Goal: Task Accomplishment & Management: Complete application form

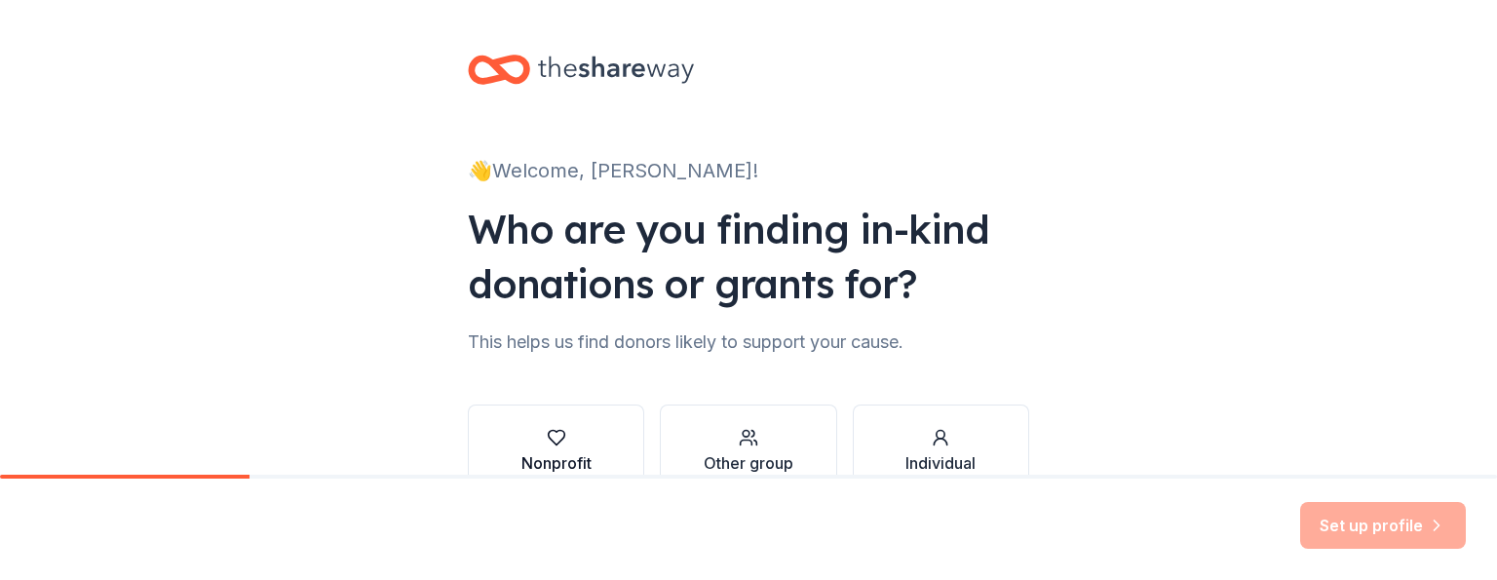
click at [548, 440] on icon "button" at bounding box center [556, 438] width 17 height 15
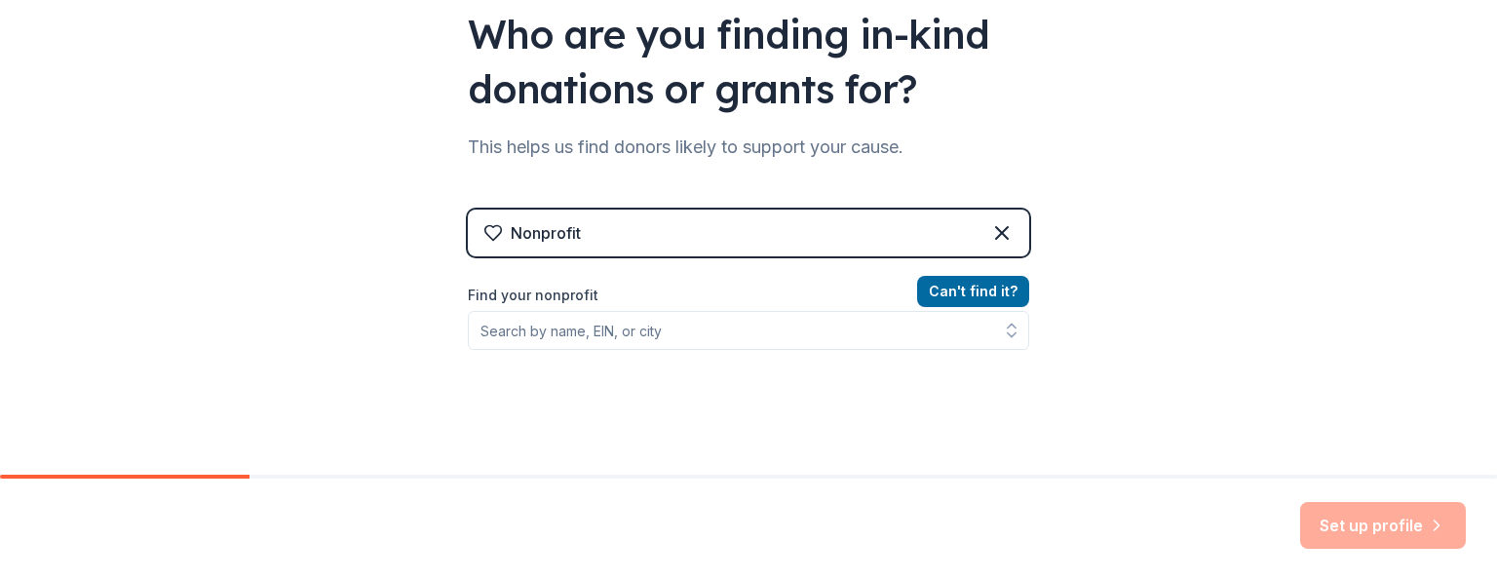
scroll to position [203, 0]
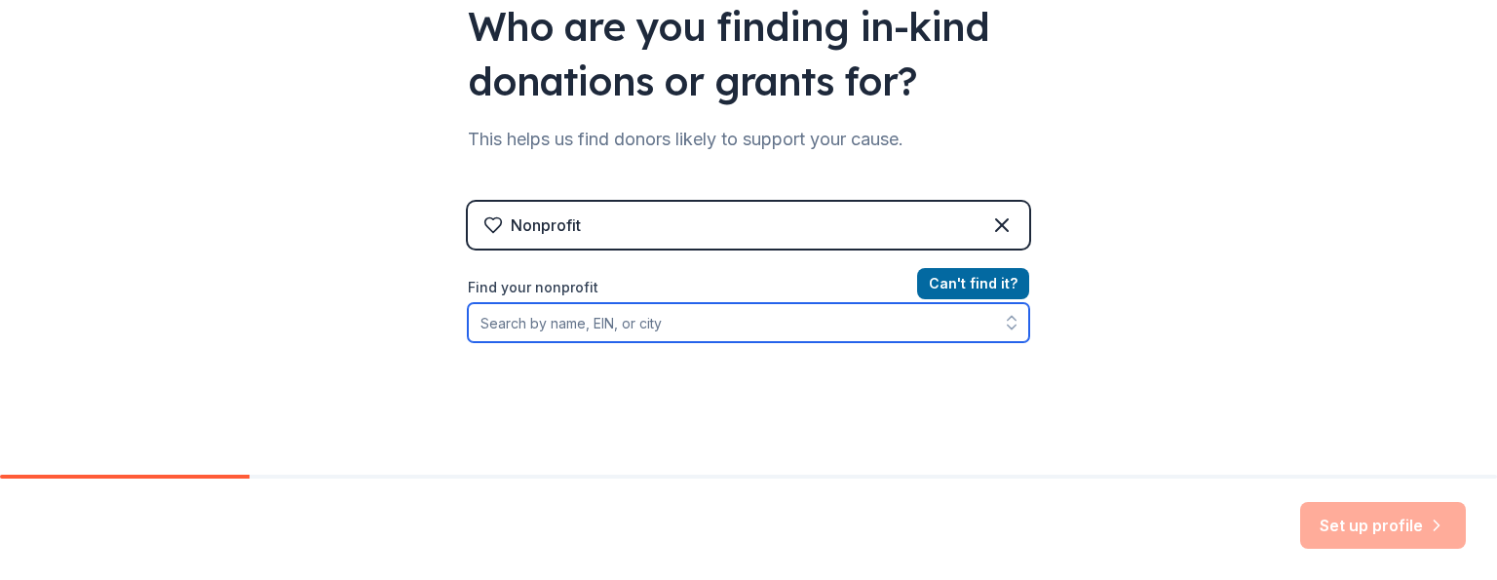
click at [835, 323] on input "Find your nonprofit" at bounding box center [748, 322] width 561 height 39
click at [698, 326] on input "Find your nonprofit" at bounding box center [748, 322] width 561 height 39
type input "Family Unification Network"
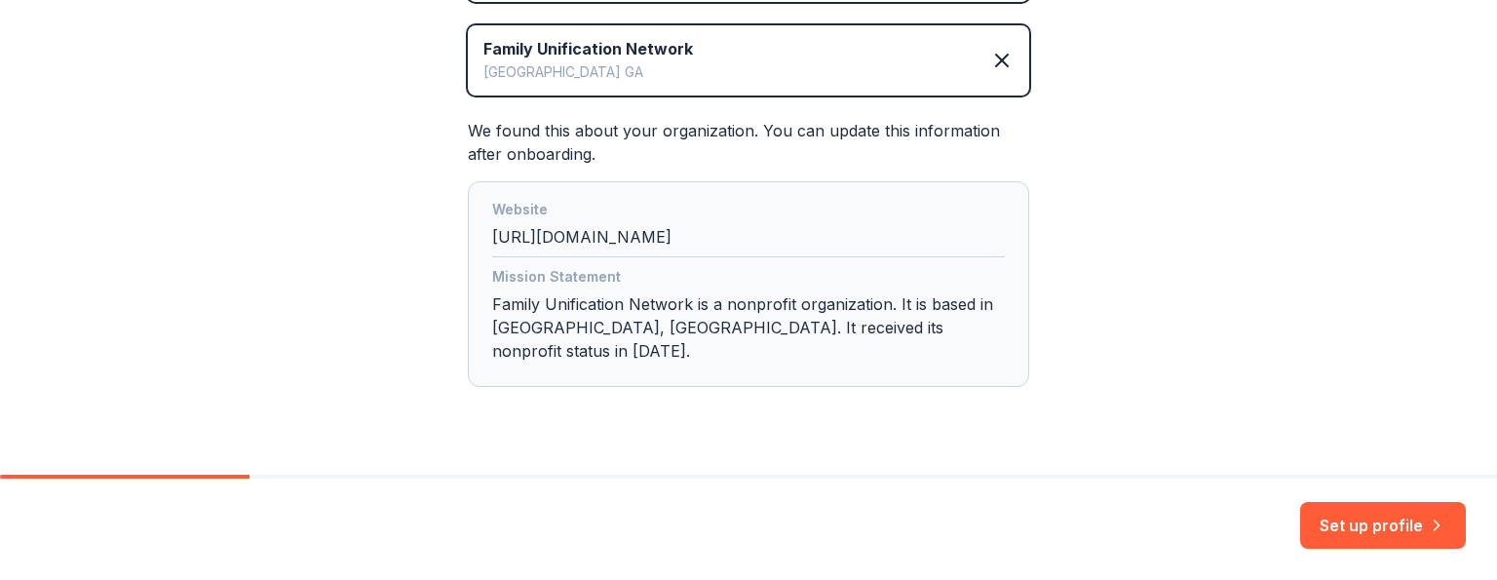
scroll to position [470, 0]
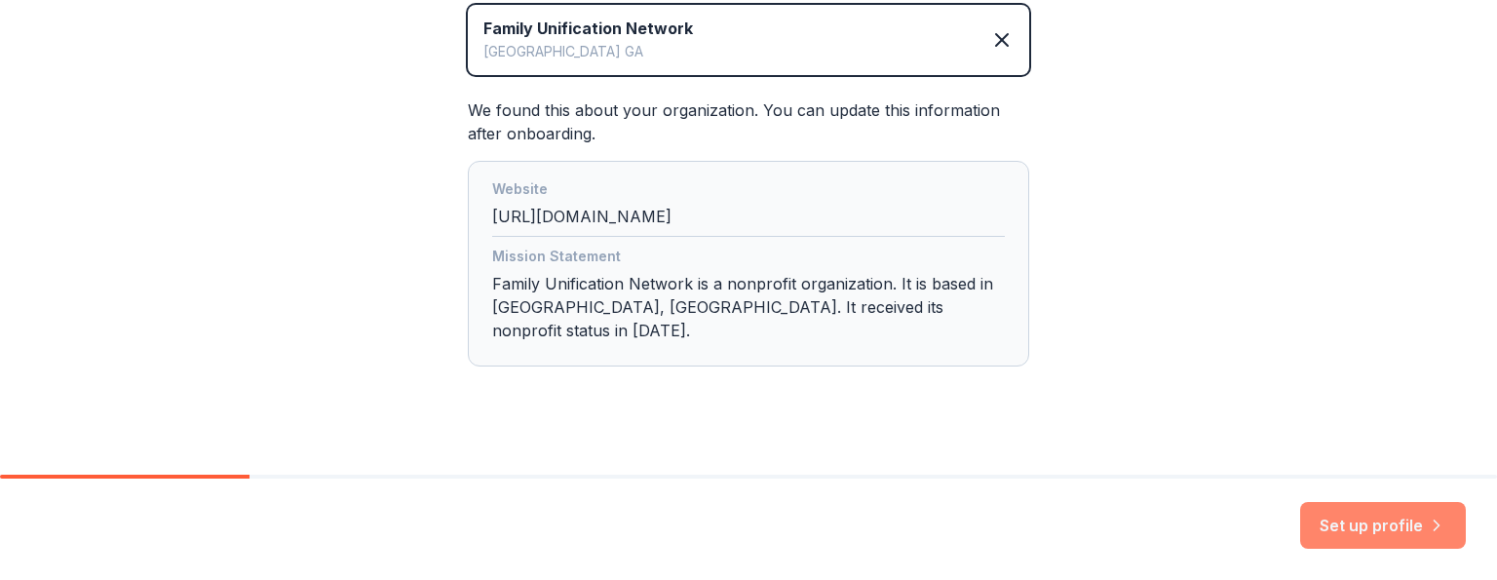
click at [1424, 525] on button "Set up profile" at bounding box center [1383, 525] width 166 height 47
click at [1424, 525] on div "Set up profile" at bounding box center [1383, 525] width 166 height 47
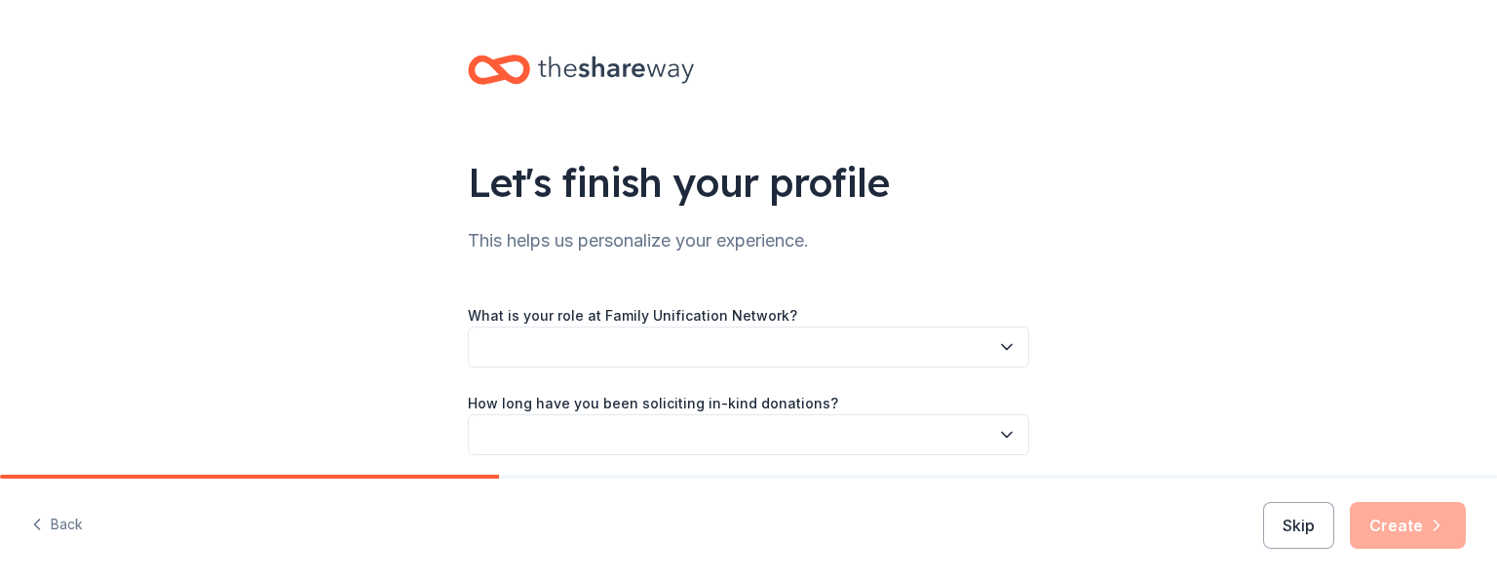
click at [1424, 525] on div "Skip Create" at bounding box center [1364, 525] width 203 height 47
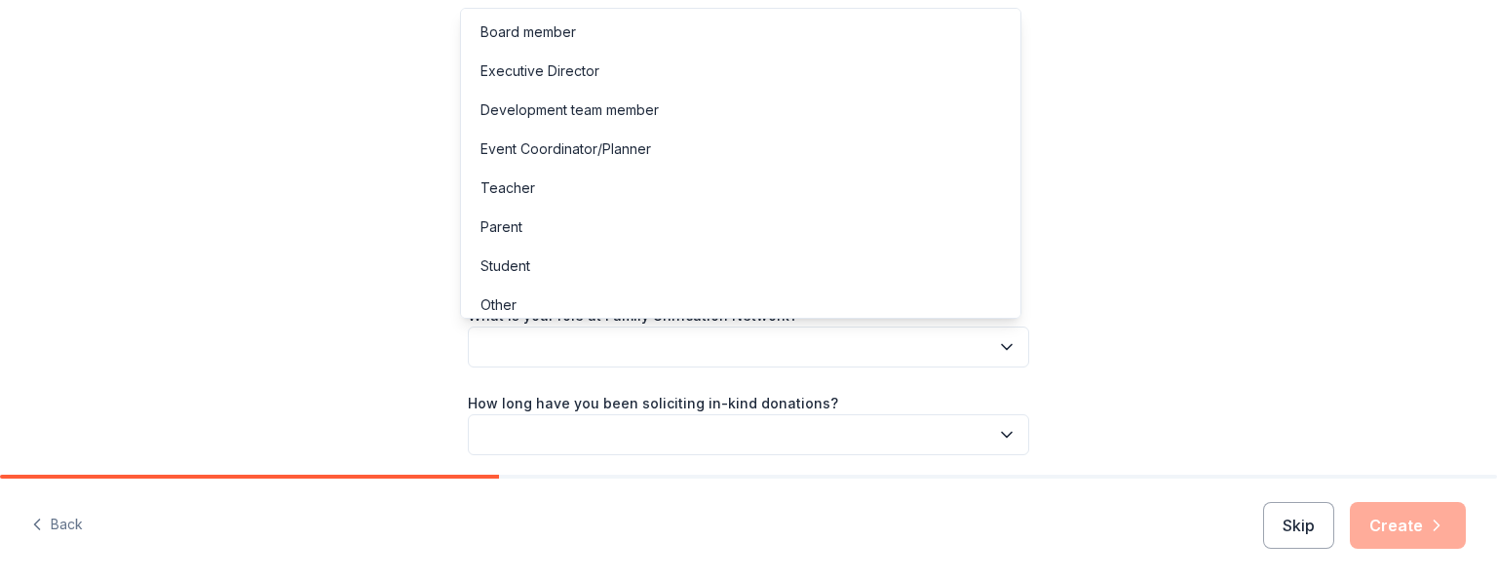
click at [997, 346] on icon "button" at bounding box center [1006, 346] width 19 height 19
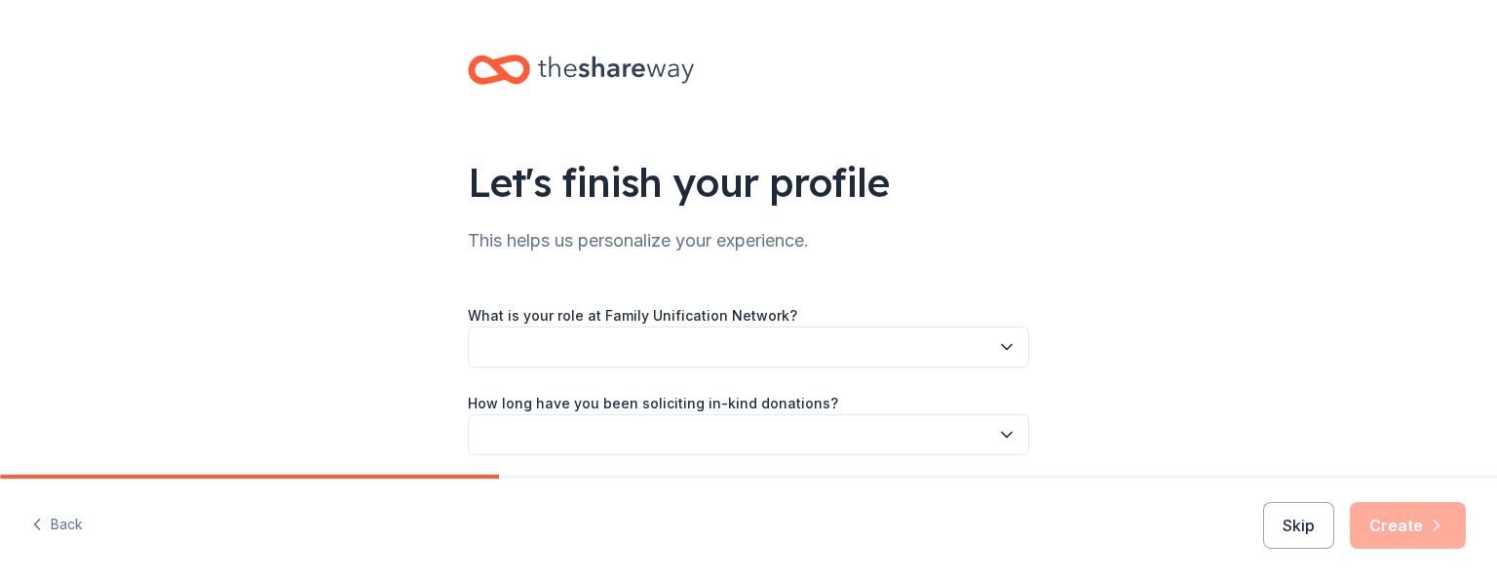
click at [1000, 344] on icon "button" at bounding box center [1006, 346] width 19 height 19
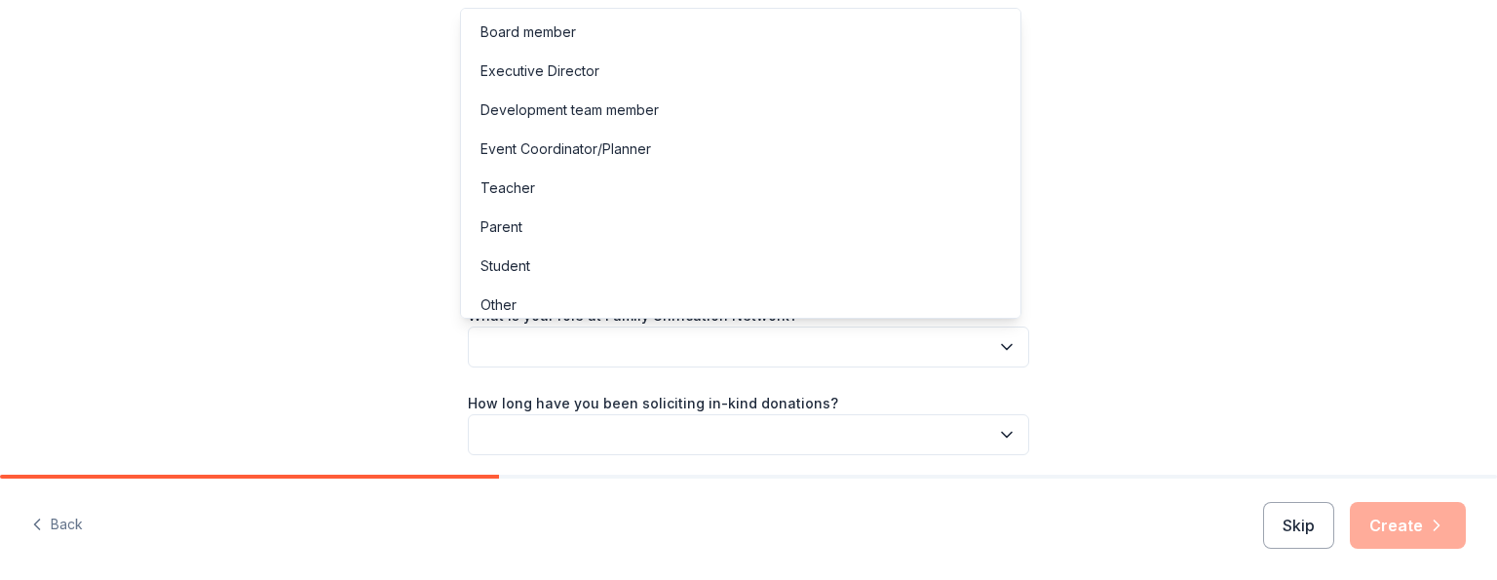
click at [1000, 344] on icon "button" at bounding box center [1006, 346] width 19 height 19
click at [829, 339] on button "button" at bounding box center [748, 346] width 561 height 41
click at [1000, 345] on icon "button" at bounding box center [1006, 346] width 19 height 19
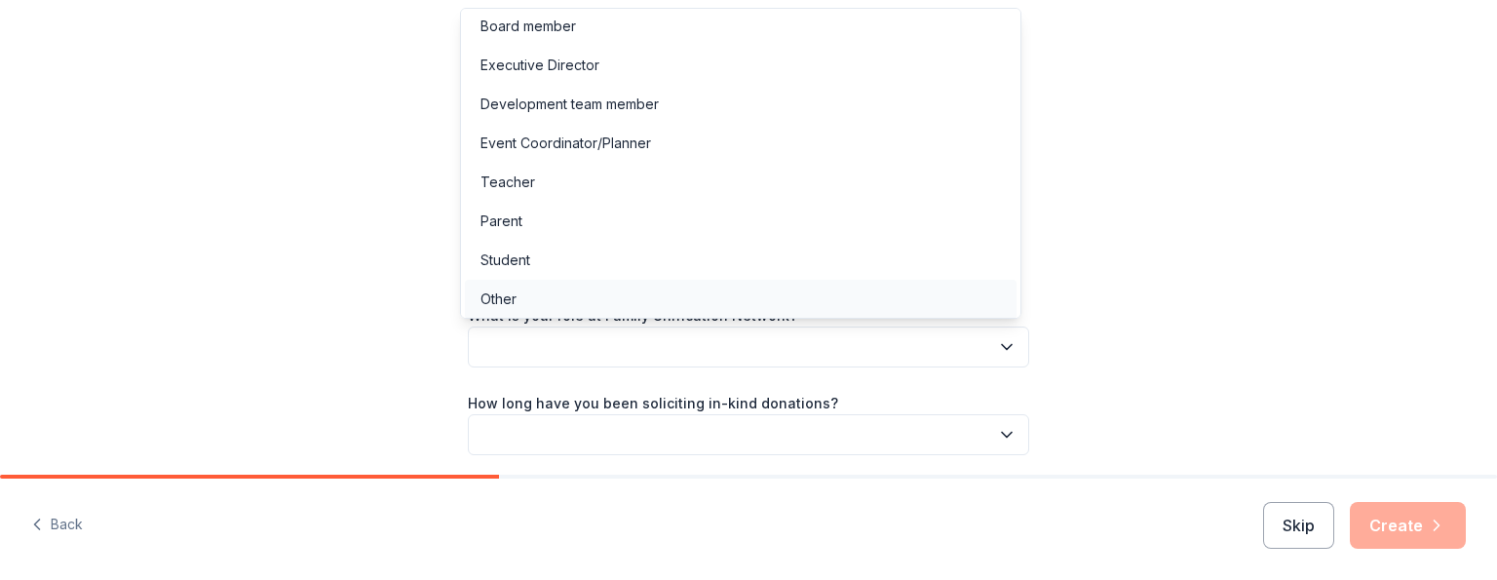
click at [514, 305] on div "Other" at bounding box center [498, 298] width 36 height 23
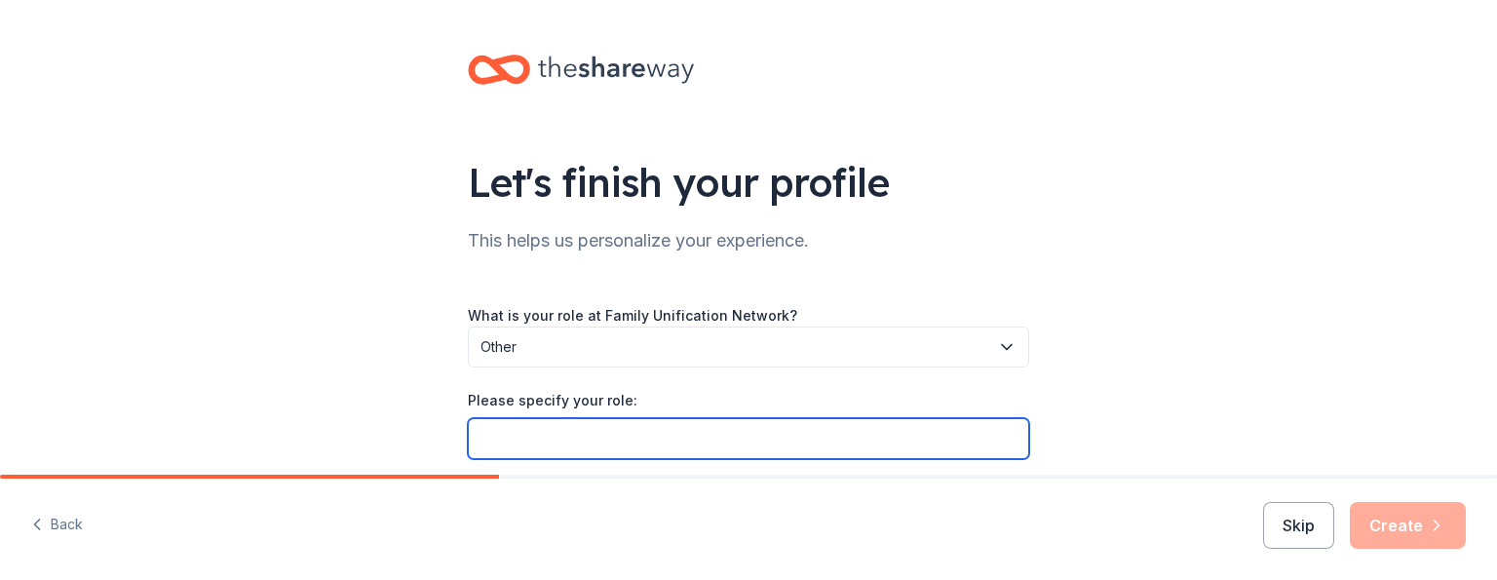
click at [637, 430] on input "Please specify your role:" at bounding box center [748, 438] width 561 height 41
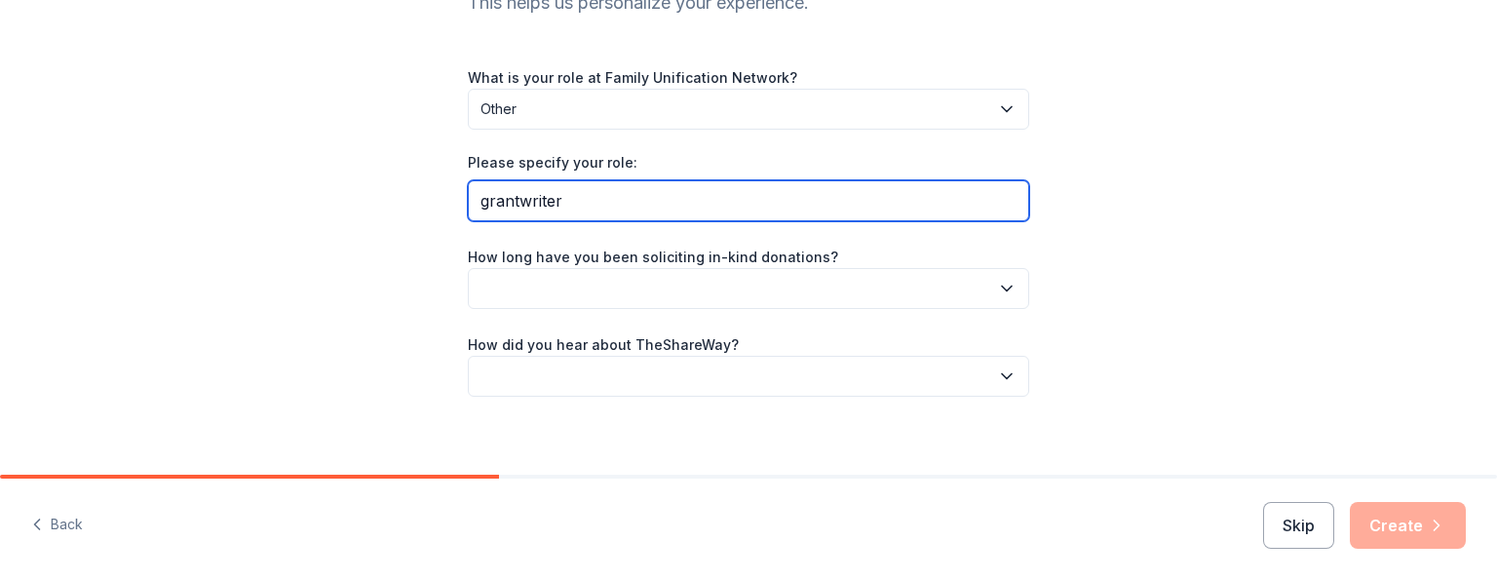
scroll to position [252, 0]
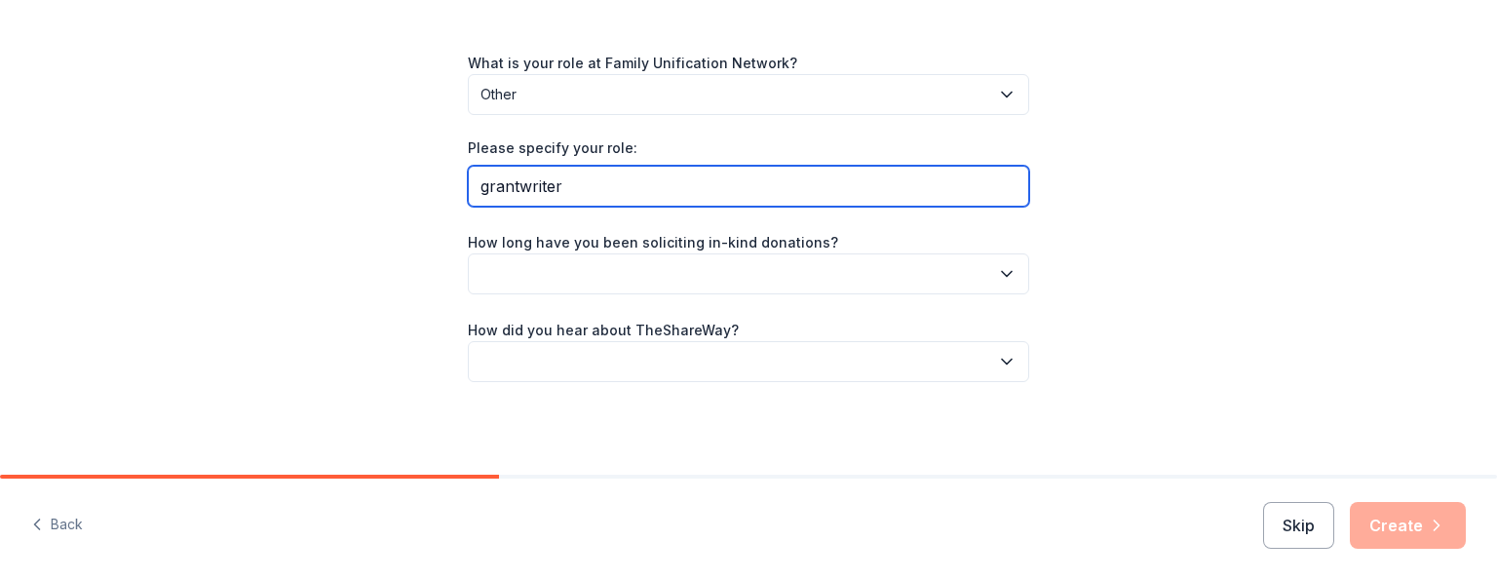
type input "grantwriter"
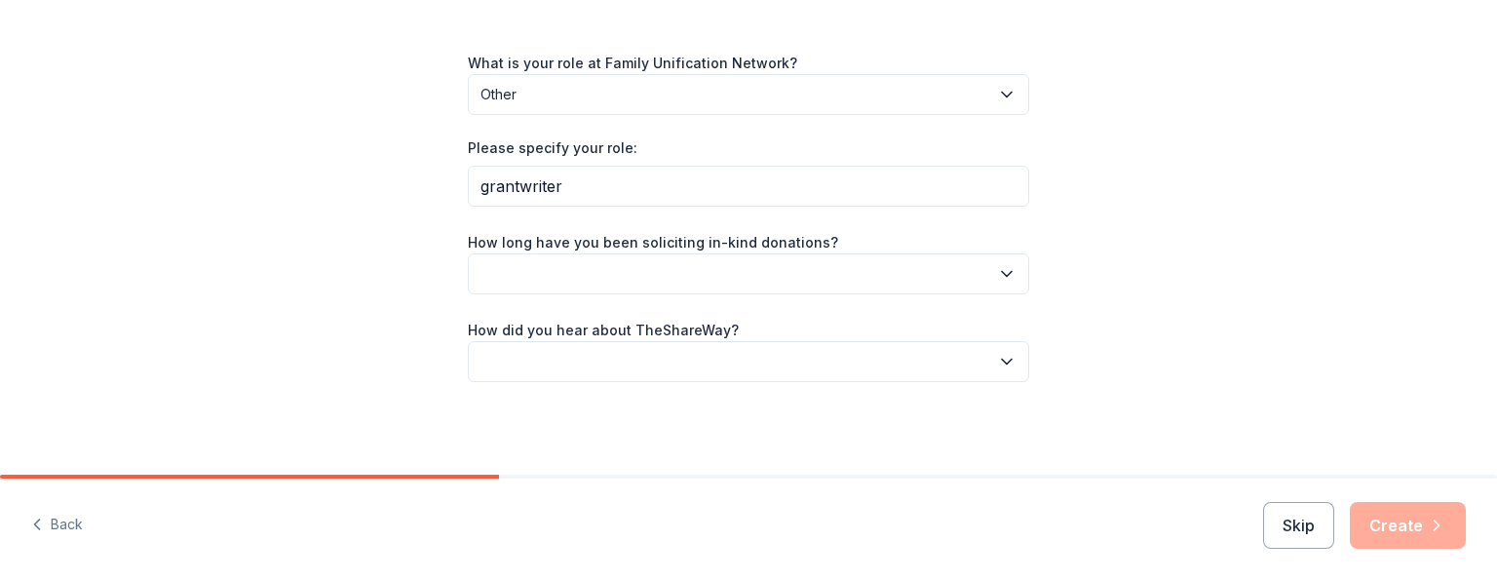
click at [1002, 272] on icon "button" at bounding box center [1007, 273] width 10 height 5
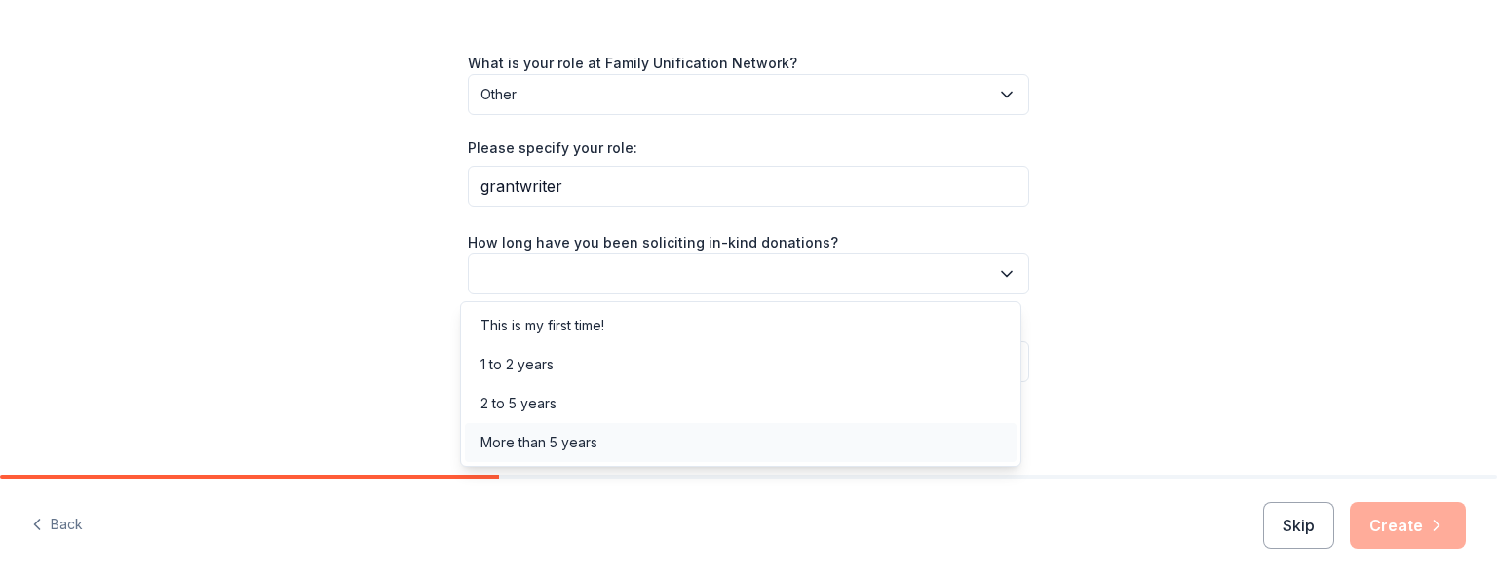
click at [759, 434] on div "More than 5 years" at bounding box center [741, 442] width 552 height 39
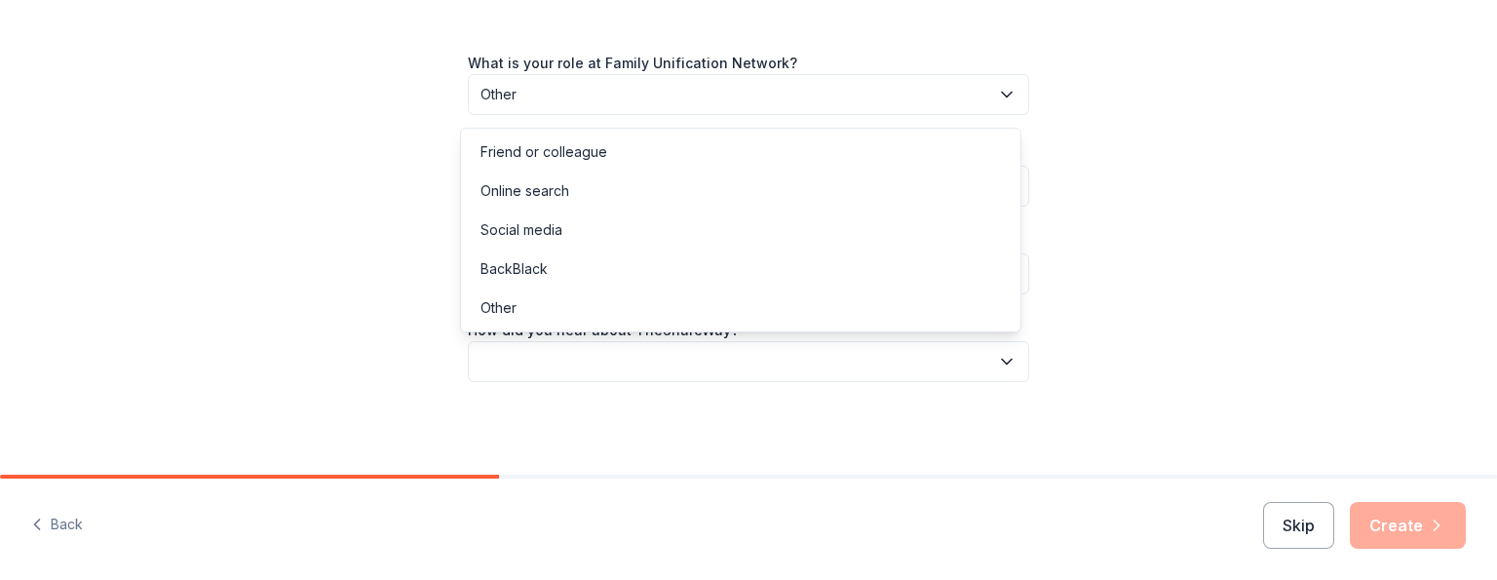
click at [1001, 354] on icon "button" at bounding box center [1006, 361] width 19 height 19
click at [848, 200] on div "Online search" at bounding box center [741, 191] width 552 height 39
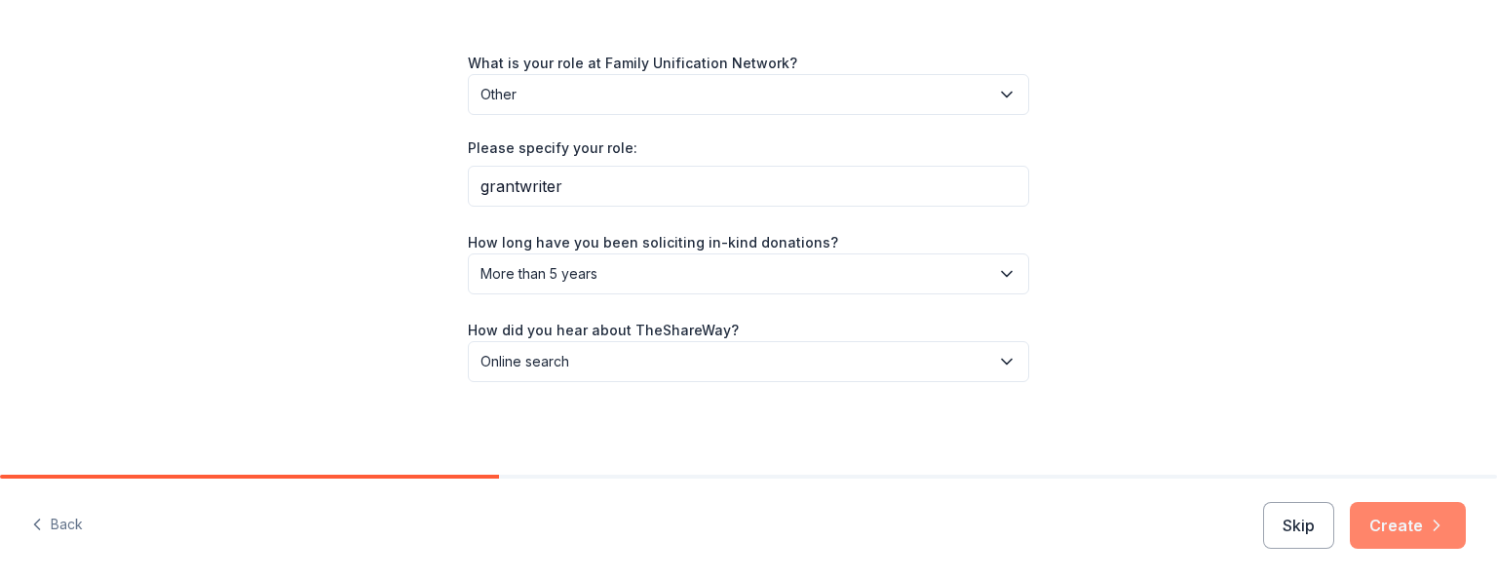
click at [1391, 514] on button "Create" at bounding box center [1408, 525] width 116 height 47
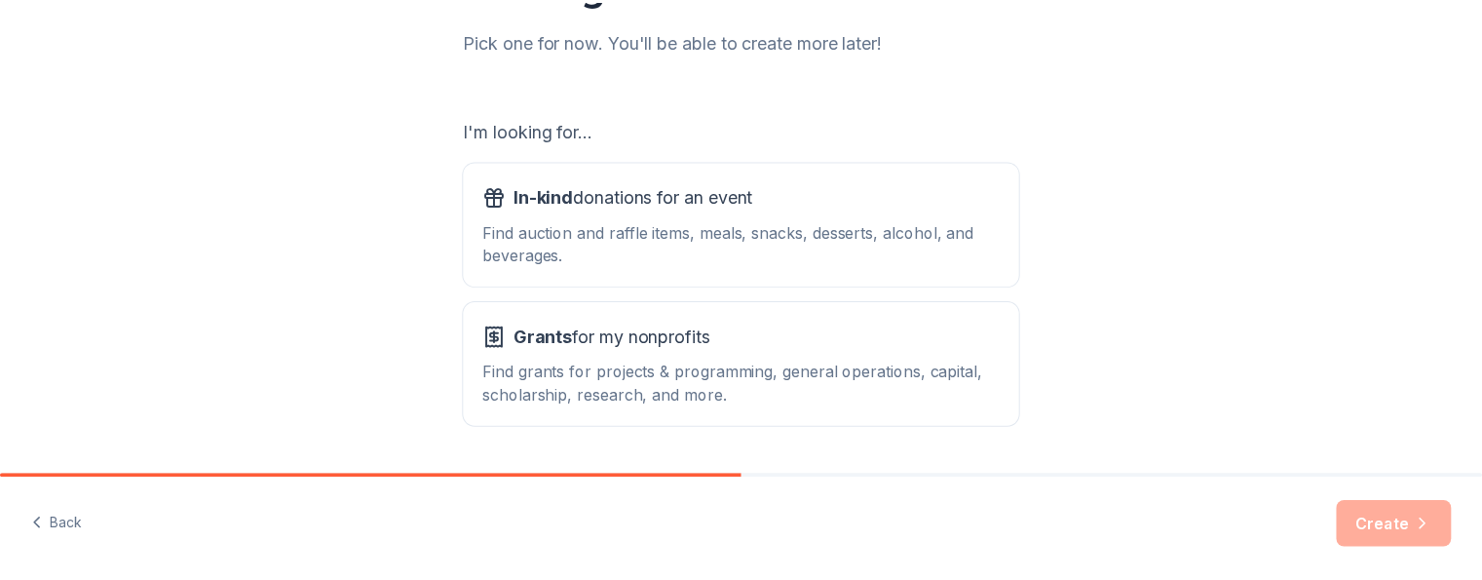
scroll to position [312, 0]
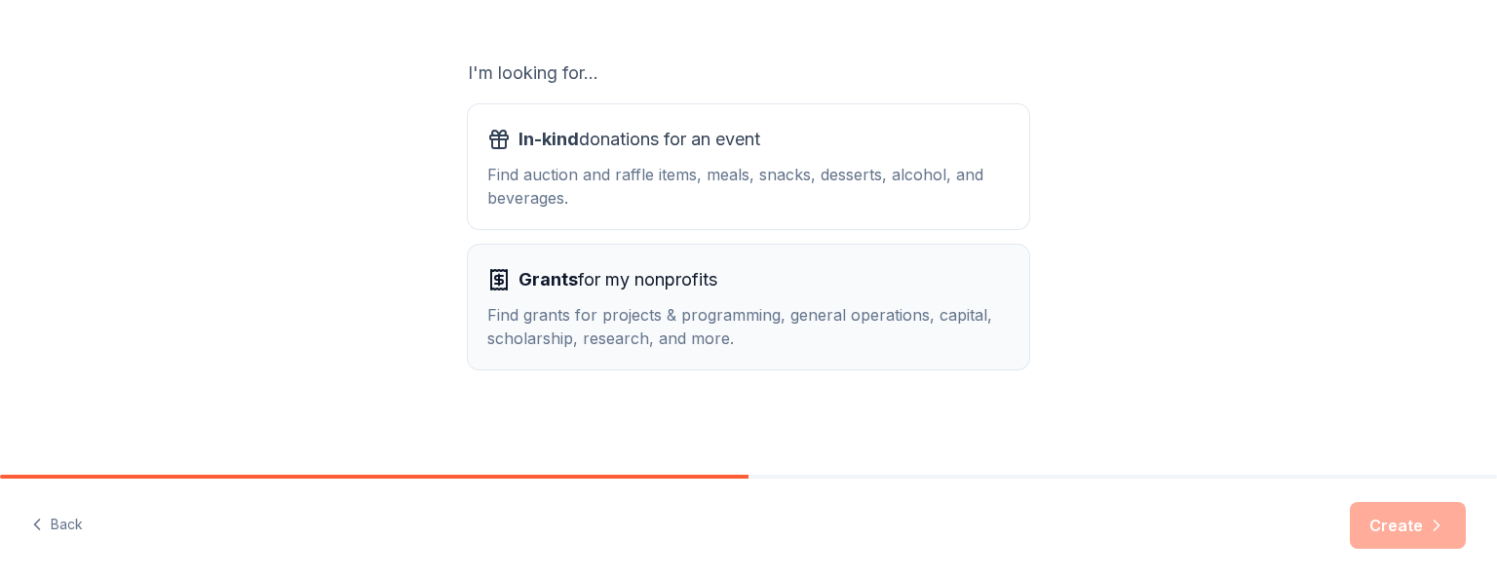
click at [850, 314] on div "Find grants for projects & programming, general operations, capital, scholarshi…" at bounding box center [748, 326] width 522 height 47
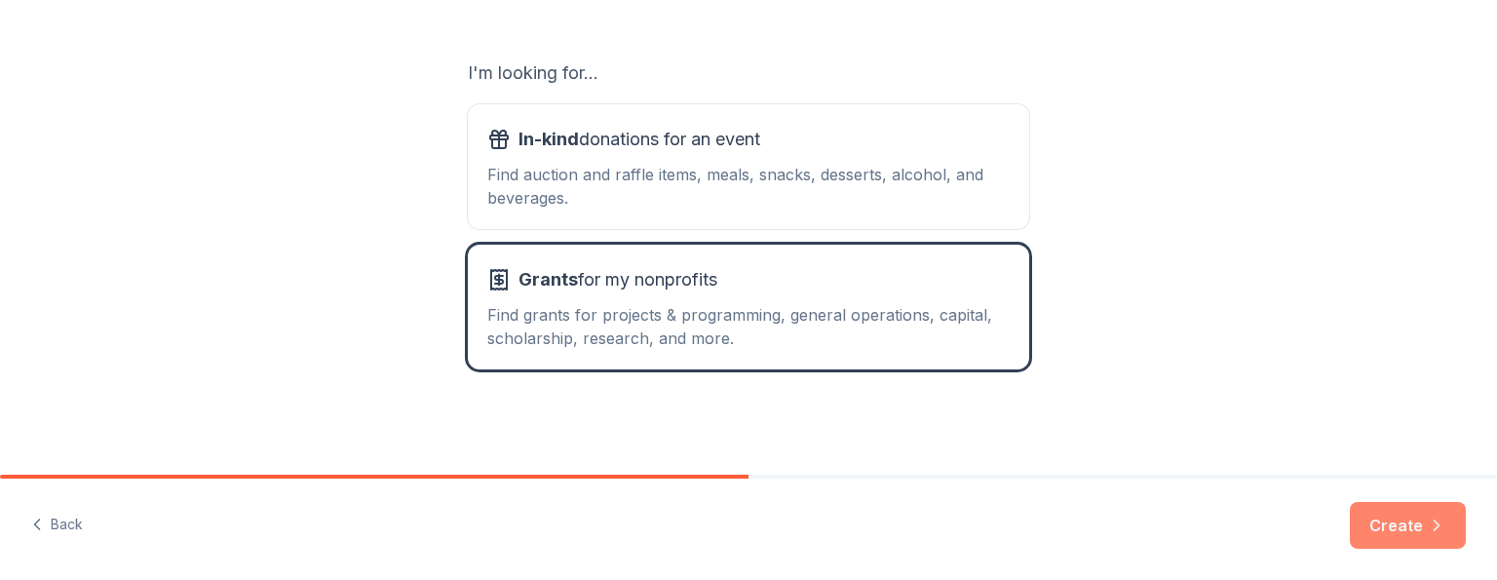
click at [1409, 528] on button "Create" at bounding box center [1408, 525] width 116 height 47
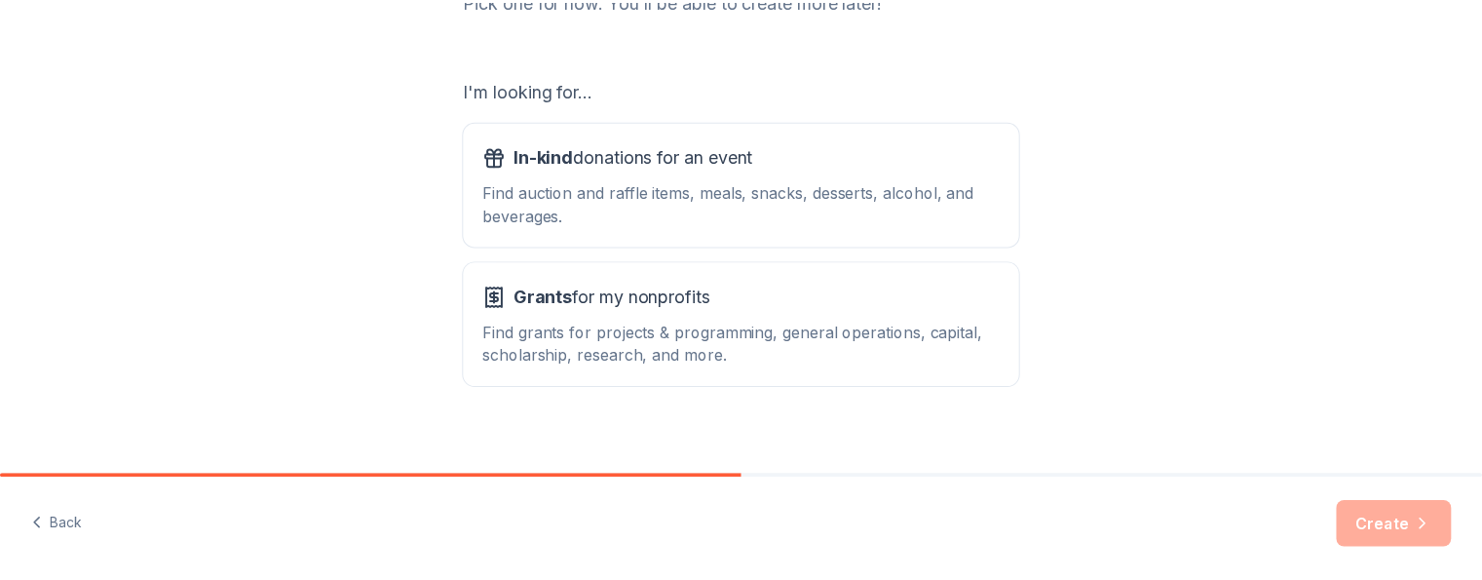
scroll to position [312, 0]
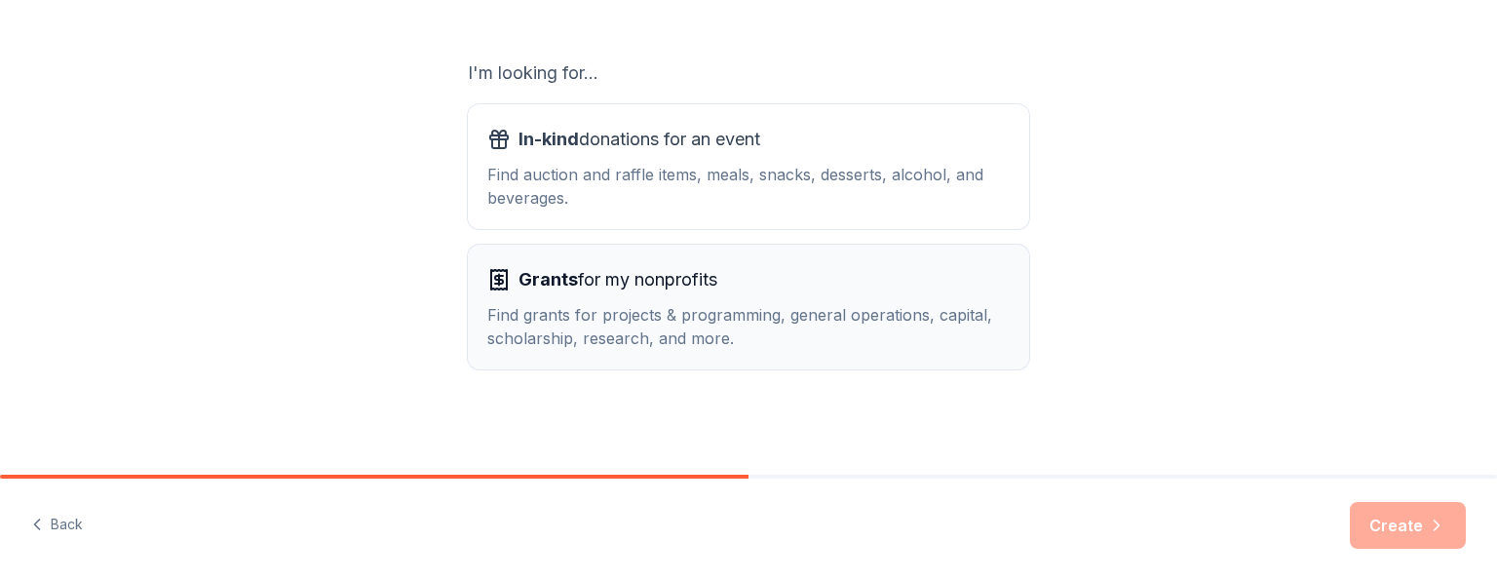
click at [606, 280] on span "Grants for my nonprofits" at bounding box center [617, 279] width 199 height 31
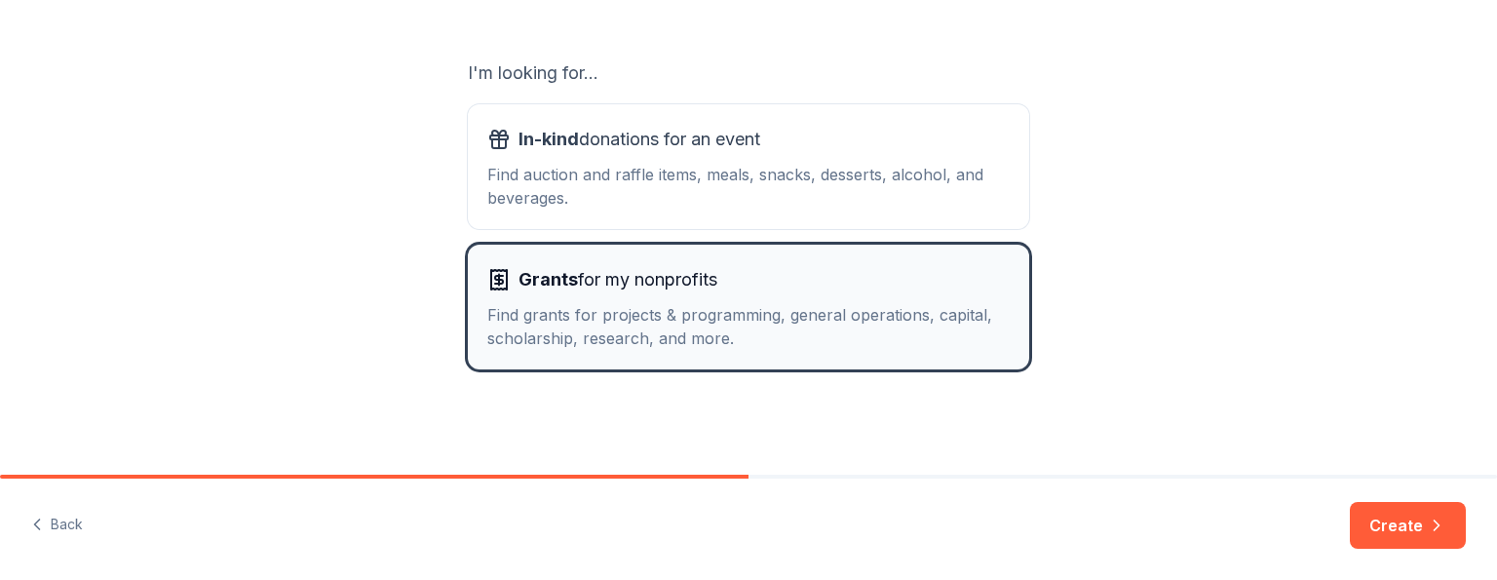
click at [760, 323] on div "Find grants for projects & programming, general operations, capital, scholarshi…" at bounding box center [748, 326] width 522 height 47
click at [1403, 516] on button "Create" at bounding box center [1408, 525] width 116 height 47
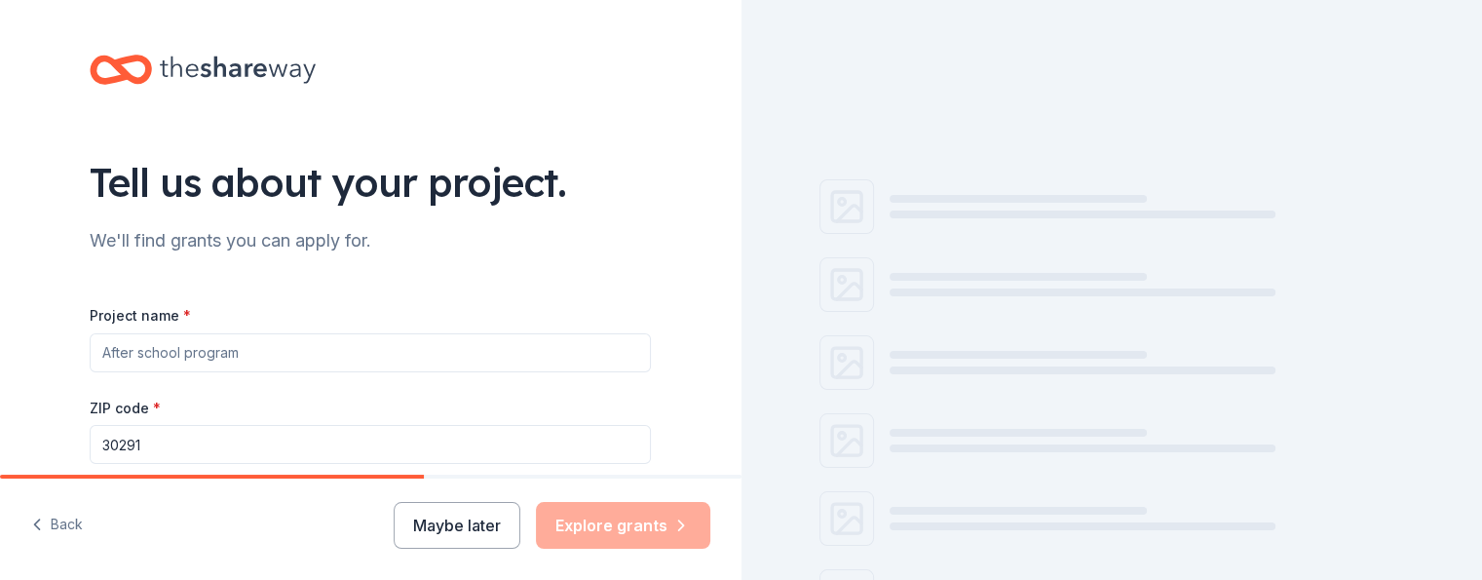
click at [1403, 516] on div at bounding box center [1113, 290] width 742 height 580
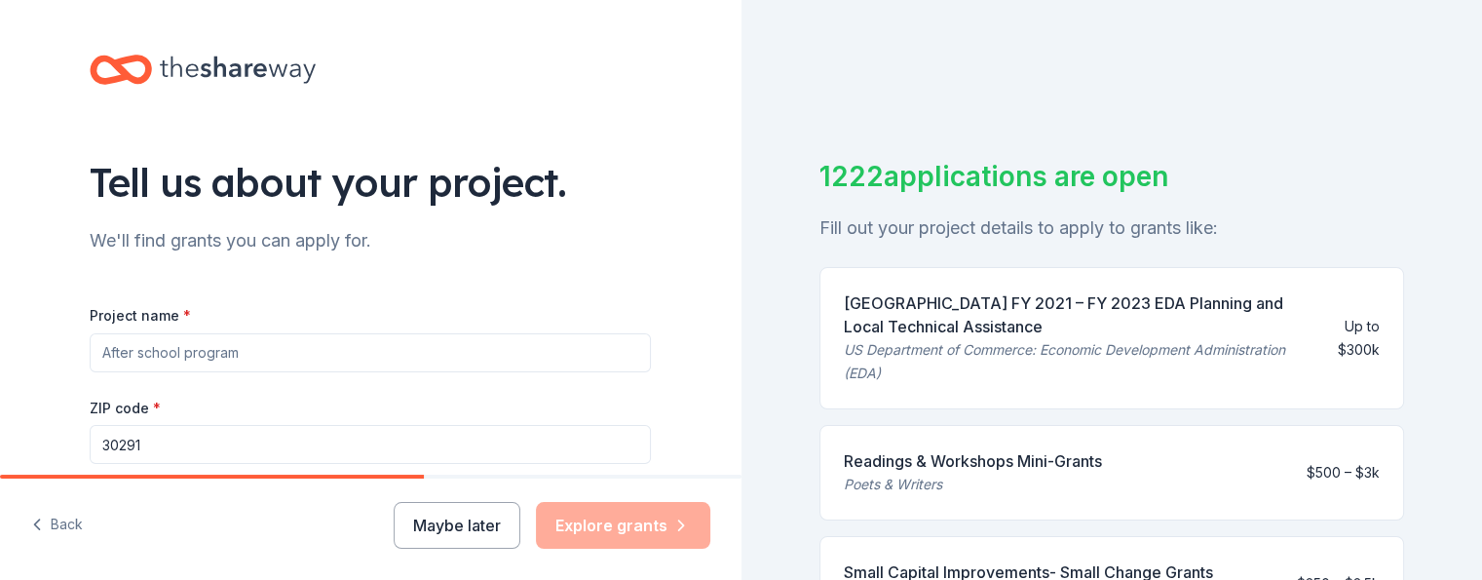
click at [435, 350] on input "Project name *" at bounding box center [370, 352] width 561 height 39
type input "activities for seniors"
click at [229, 443] on input "30291" at bounding box center [370, 444] width 561 height 39
click at [259, 447] on input "30291" at bounding box center [370, 444] width 561 height 39
type input "30349"
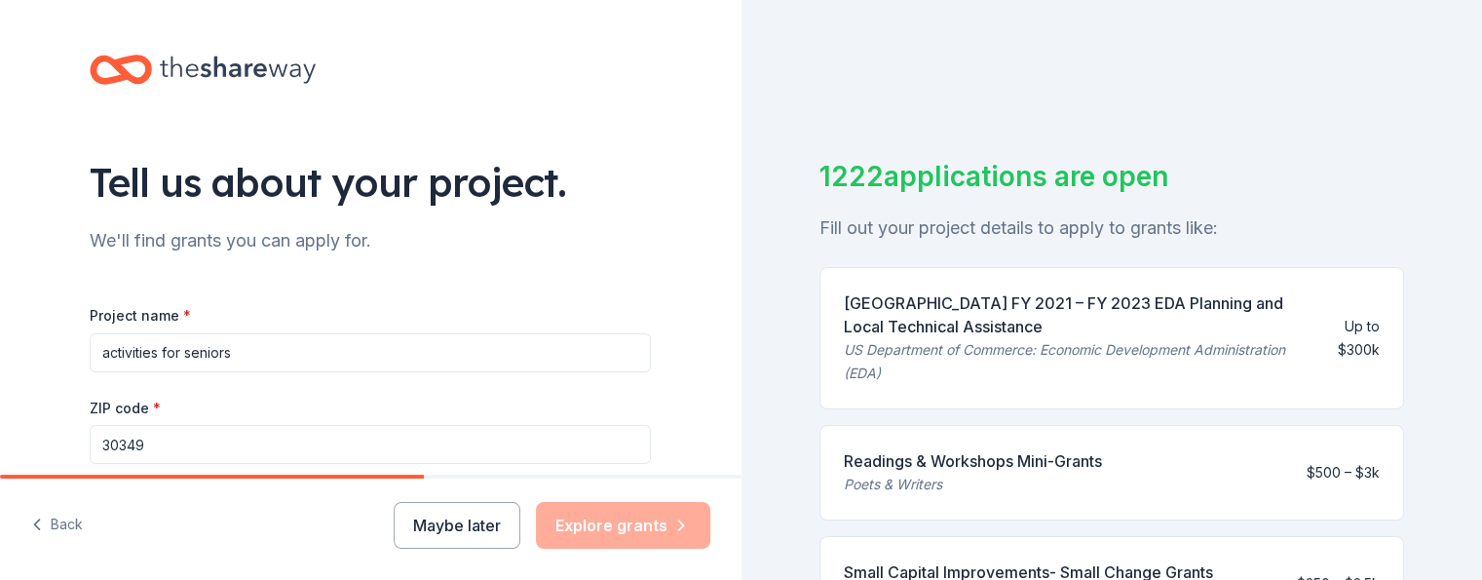
click at [578, 522] on div "Maybe later Explore grants" at bounding box center [552, 525] width 317 height 47
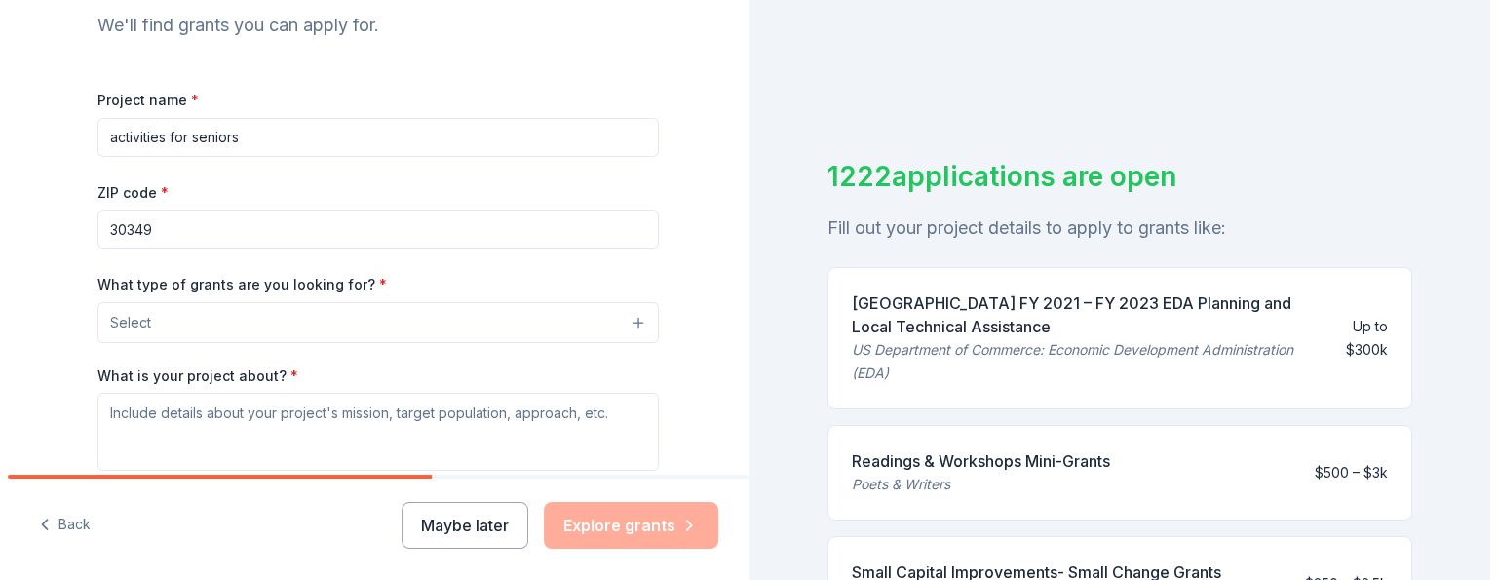
scroll to position [220, 0]
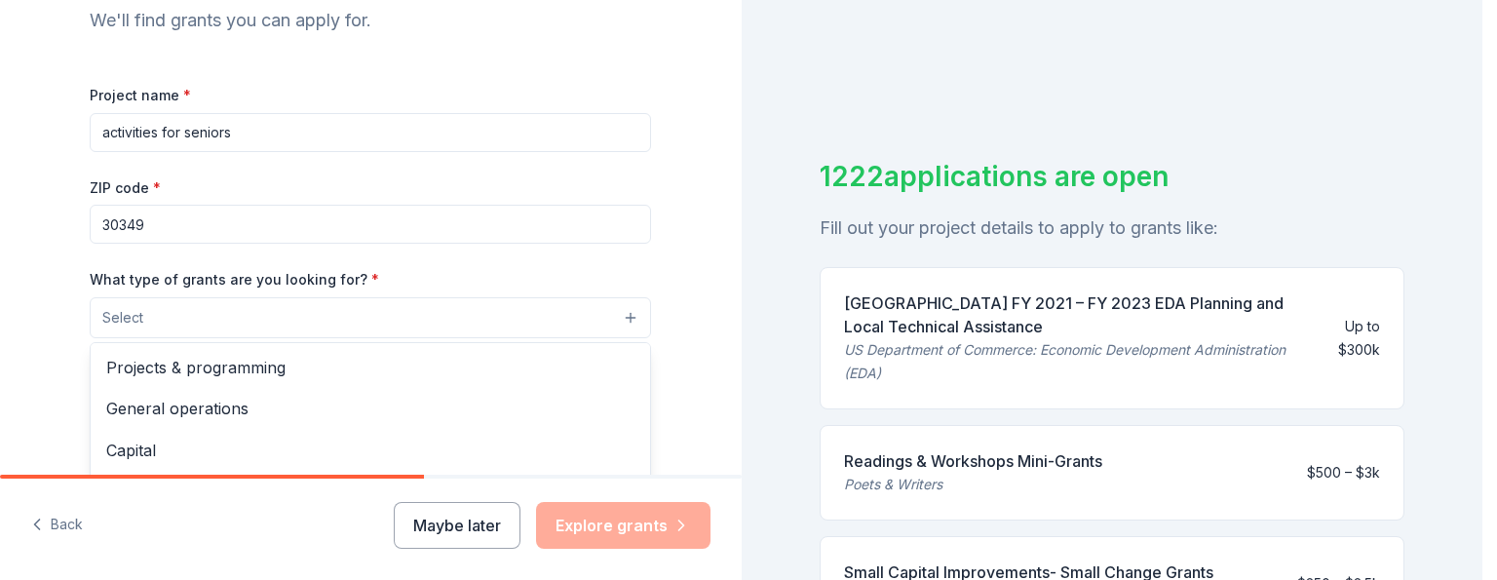
click at [621, 316] on button "Select" at bounding box center [370, 317] width 561 height 41
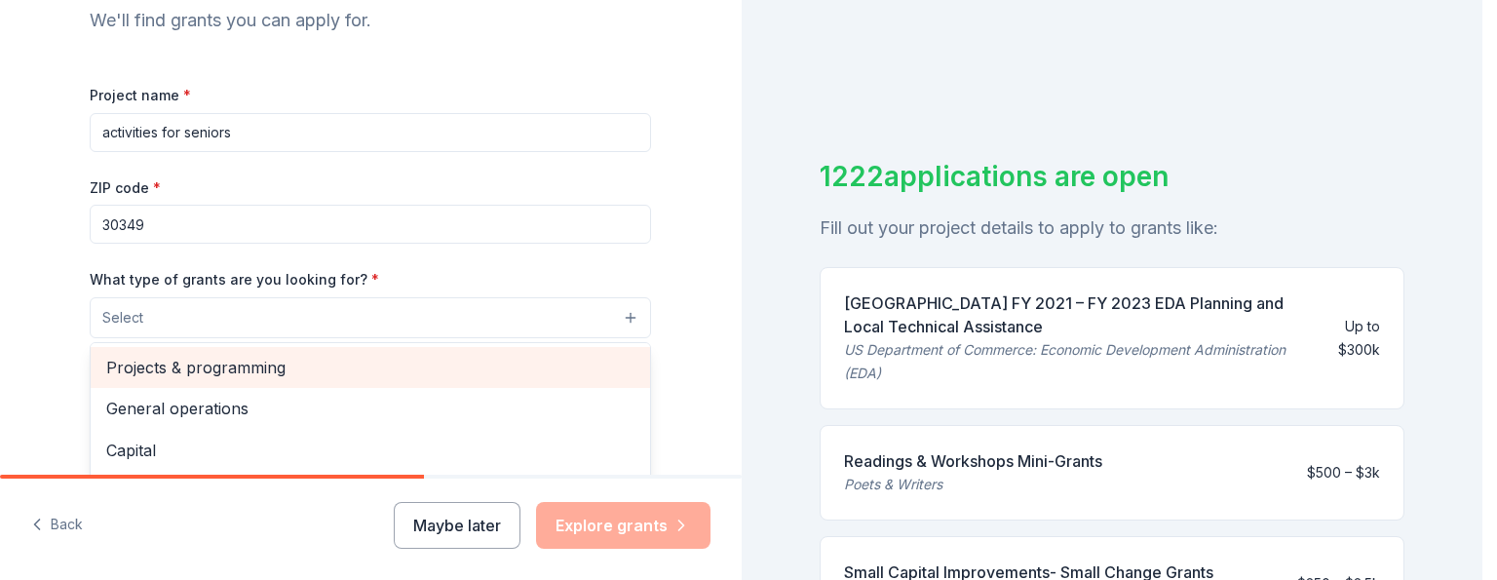
click at [526, 370] on span "Projects & programming" at bounding box center [370, 367] width 528 height 25
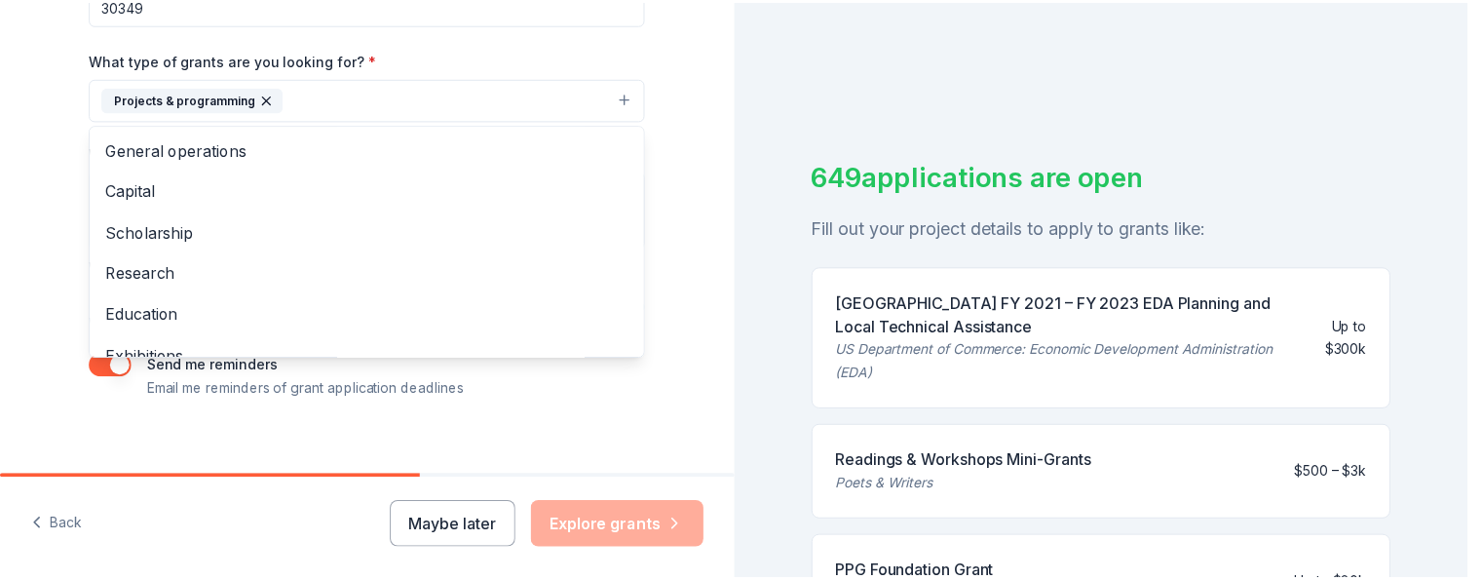
scroll to position [459, 0]
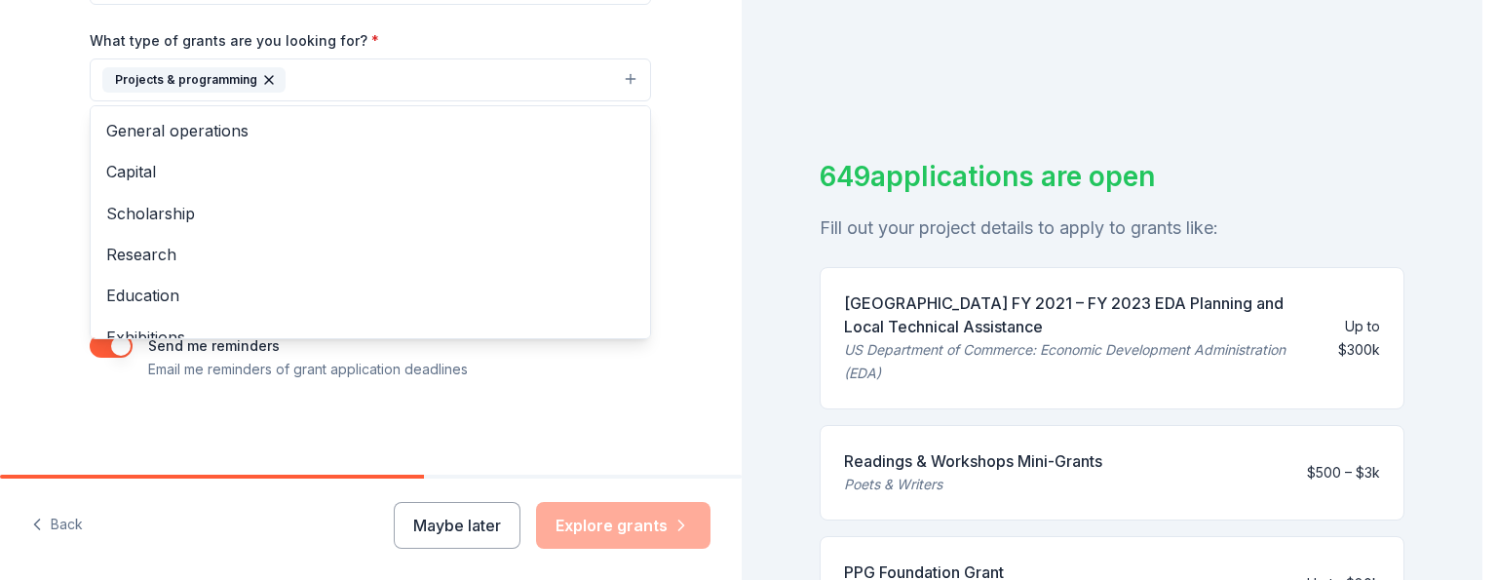
click at [736, 502] on div "Tell us about your project. We'll find grants you can apply for. Project name *…" at bounding box center [371, 290] width 742 height 580
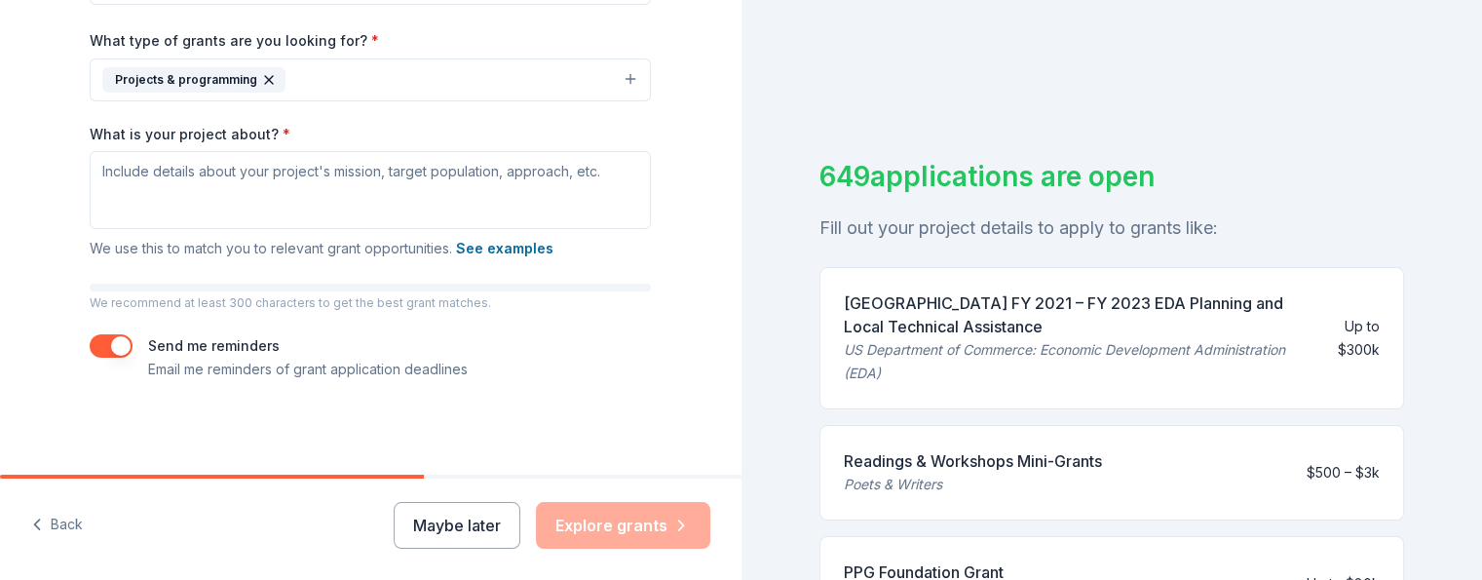
click at [654, 521] on div "Maybe later Explore grants" at bounding box center [552, 525] width 317 height 47
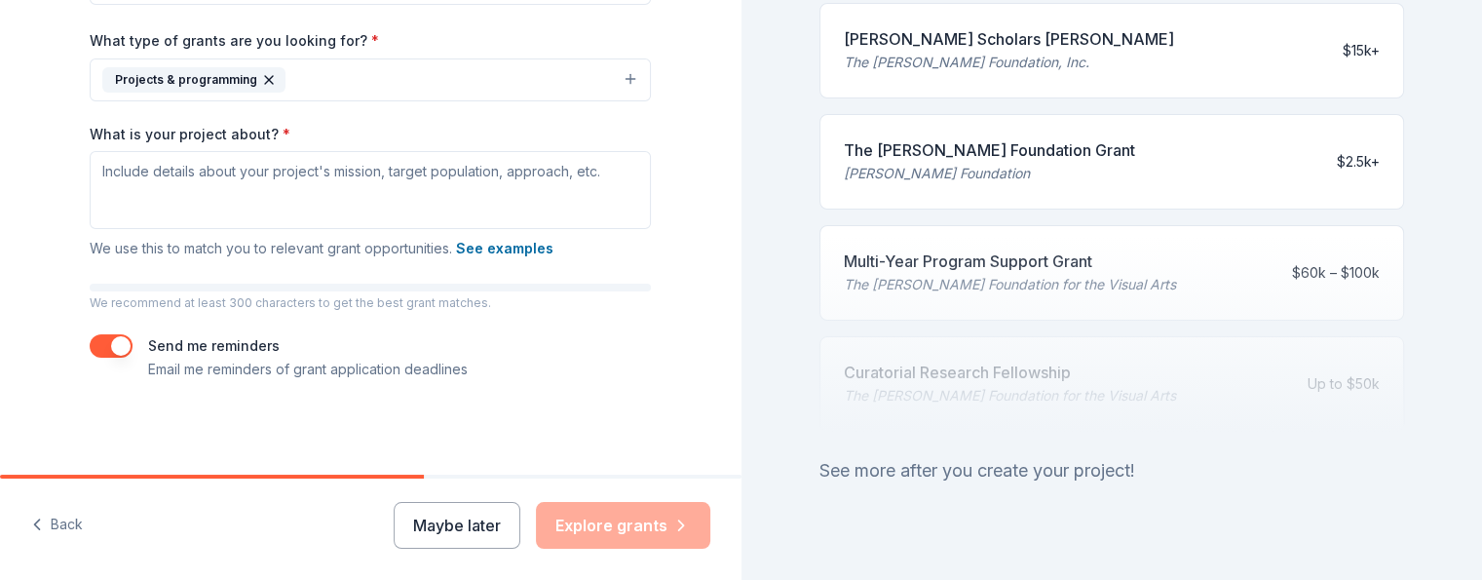
scroll to position [1019, 0]
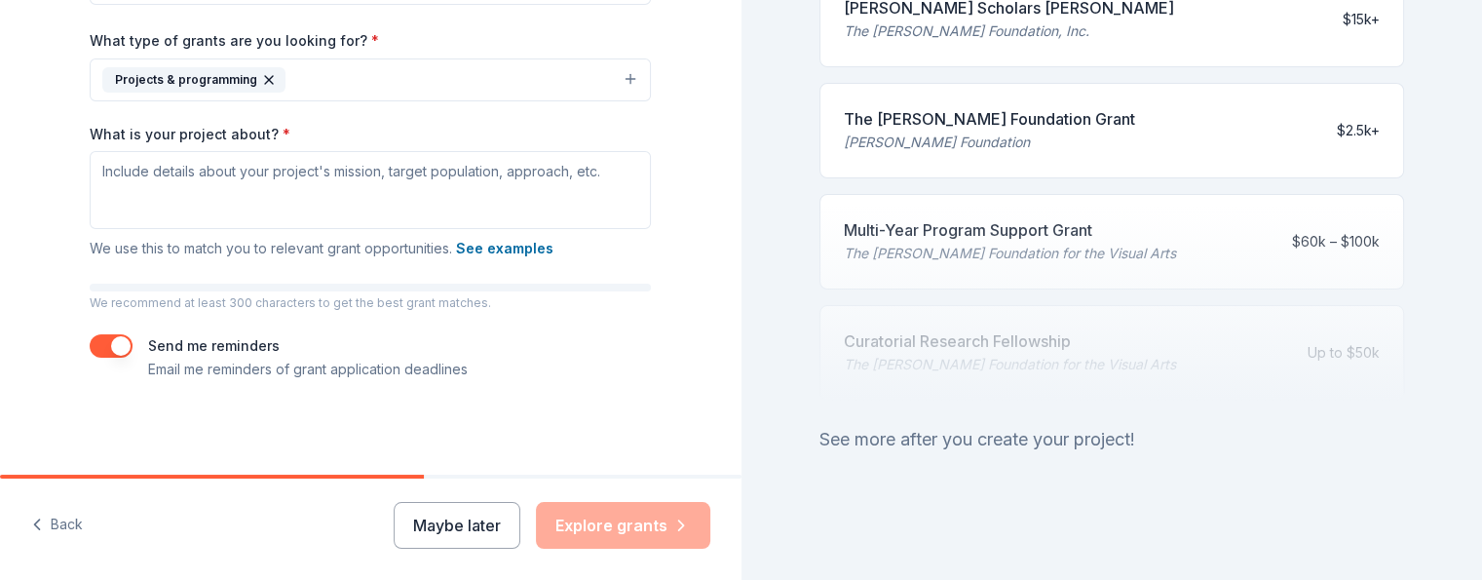
click at [623, 531] on div "Maybe later Explore grants" at bounding box center [552, 525] width 317 height 47
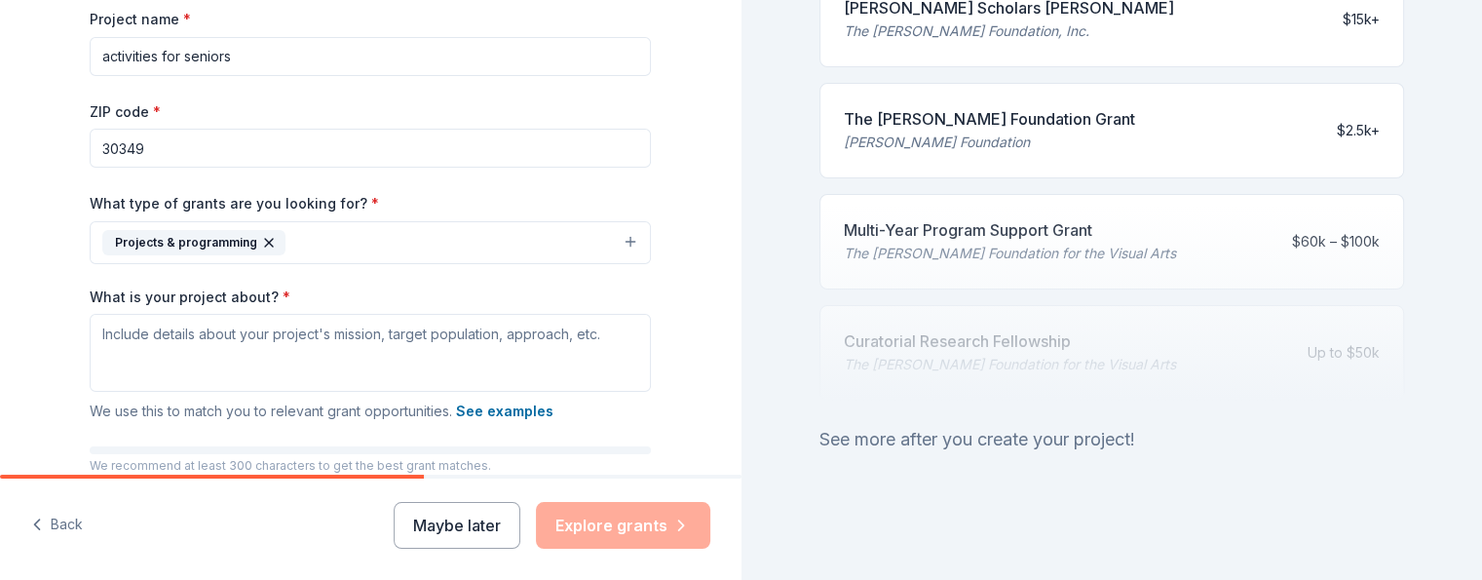
scroll to position [297, 0]
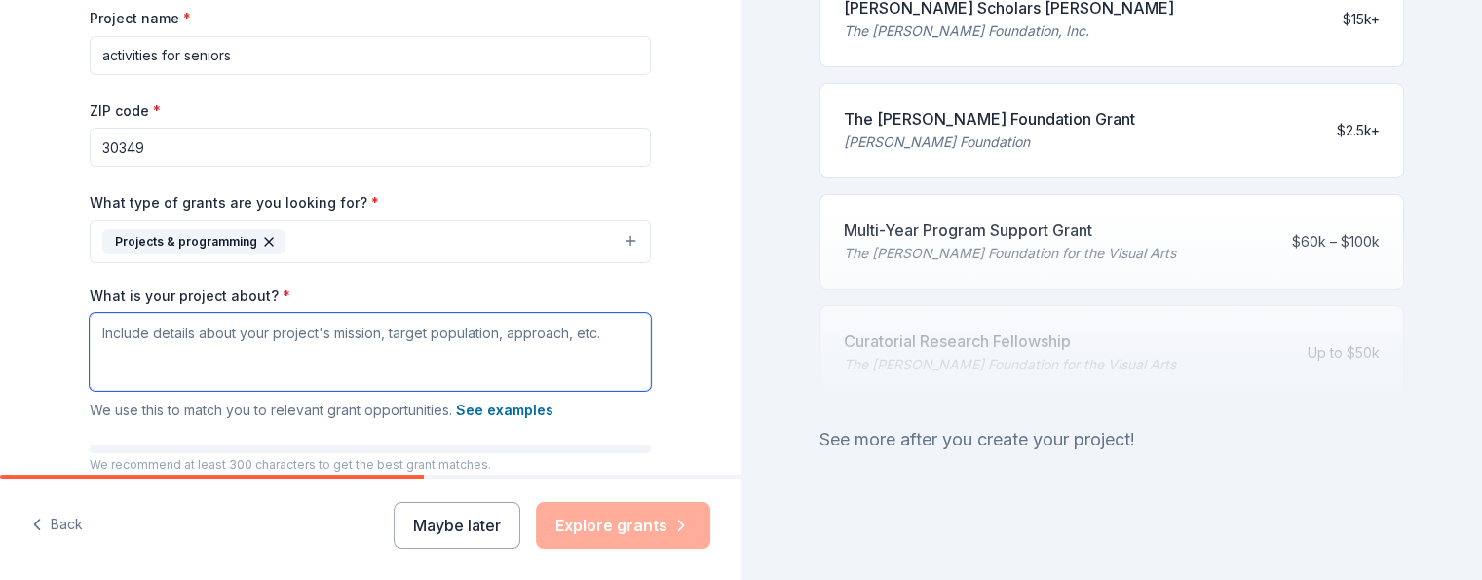
click at [548, 373] on textarea "What is your project about? *" at bounding box center [370, 352] width 561 height 78
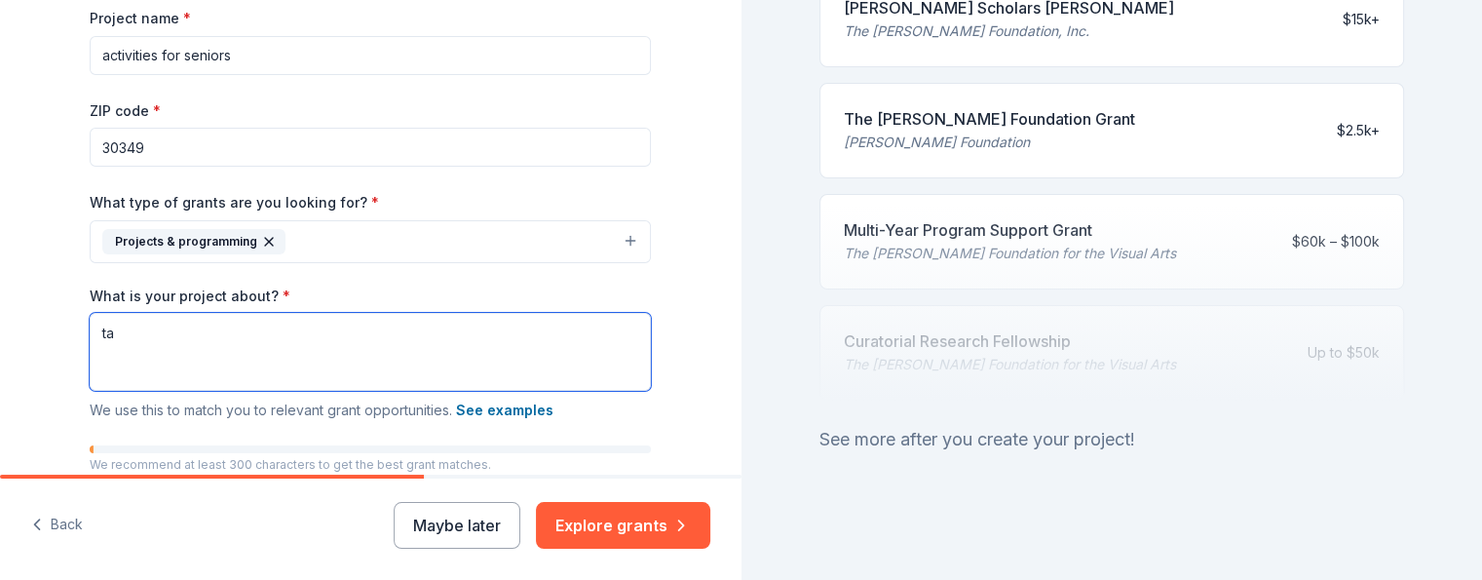
type textarea "t"
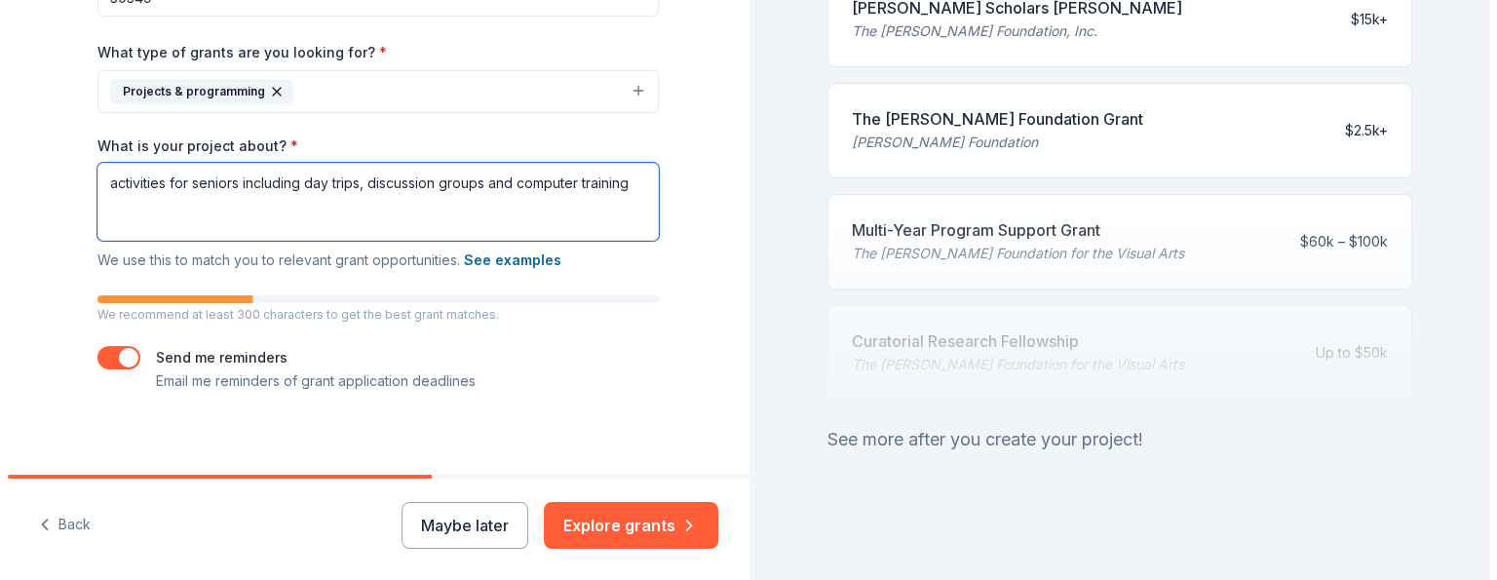
scroll to position [452, 0]
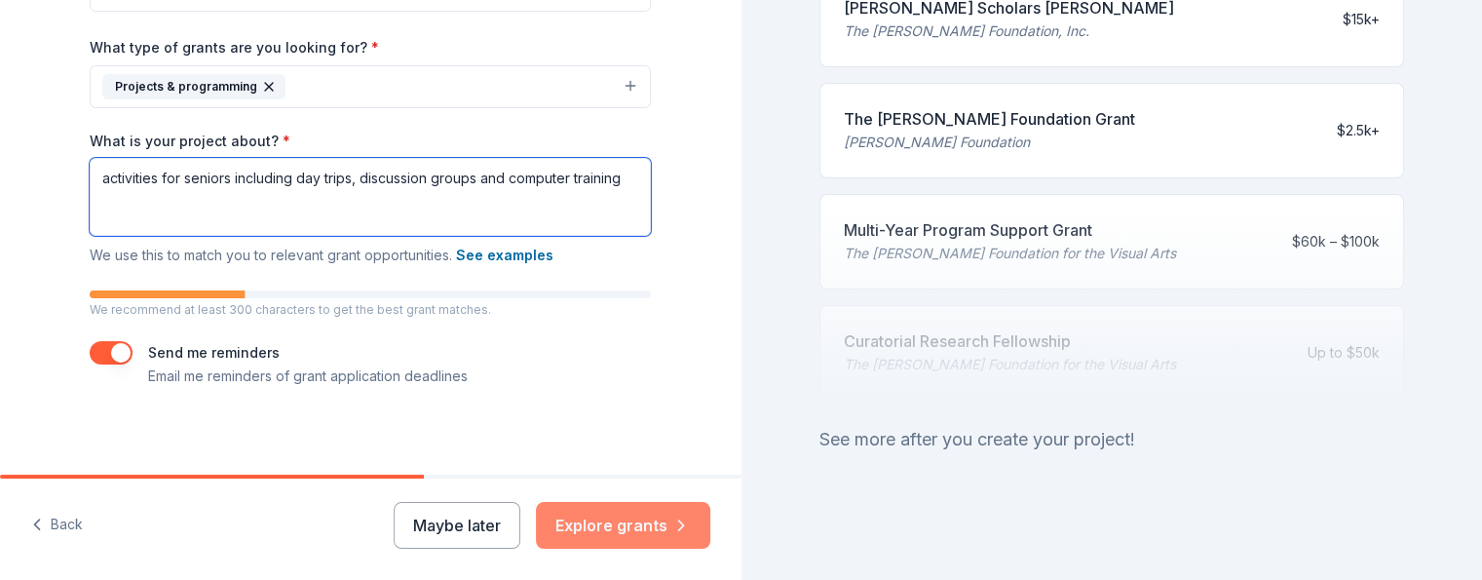
type textarea "activities for seniors including day trips, discussion groups and computer trai…"
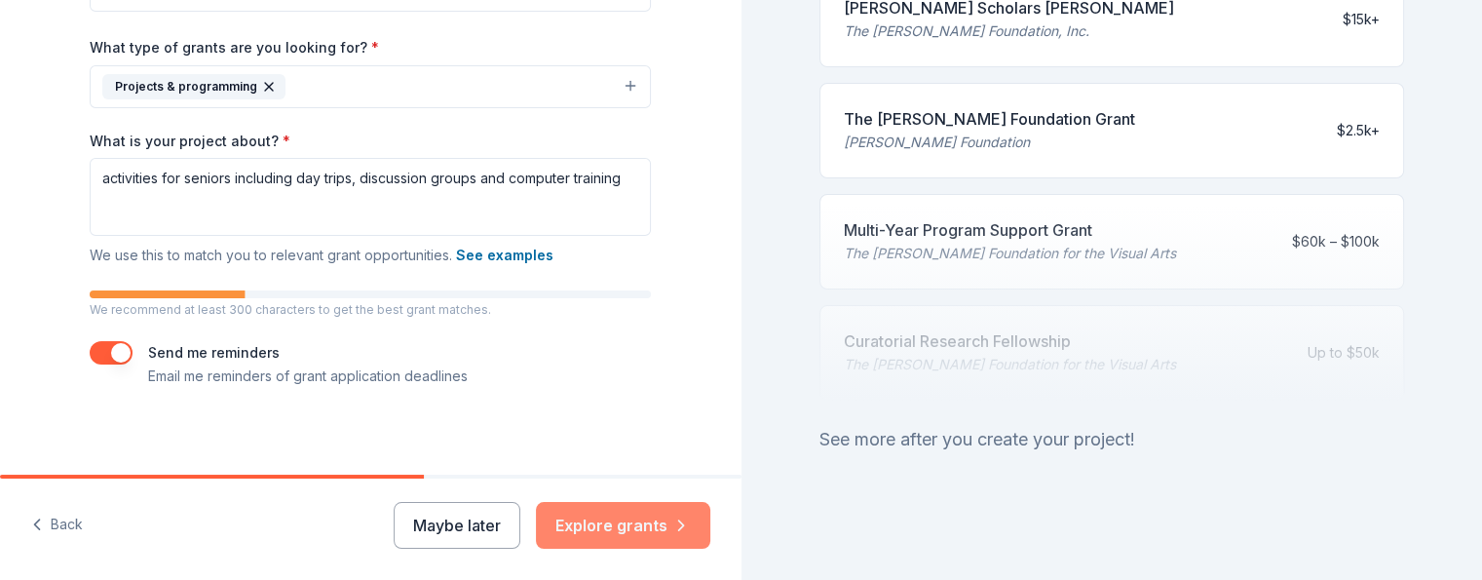
click at [638, 523] on button "Explore grants" at bounding box center [623, 525] width 174 height 47
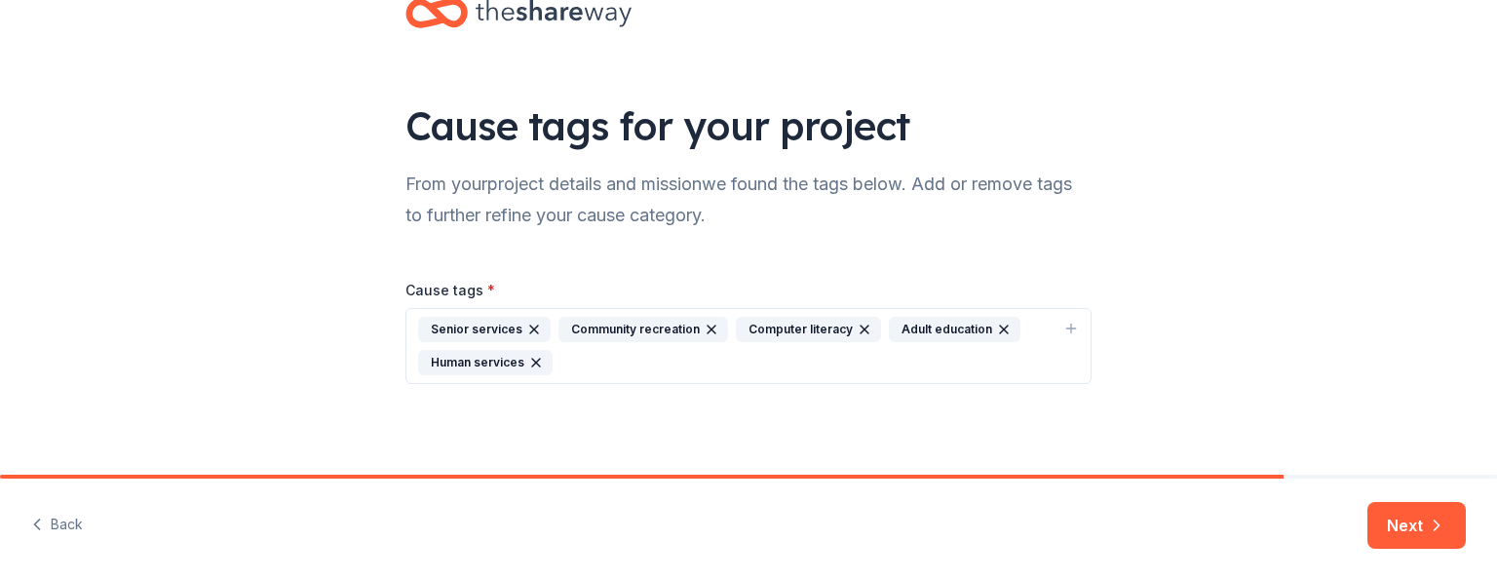
scroll to position [57, 0]
click at [708, 327] on icon "button" at bounding box center [712, 329] width 8 height 8
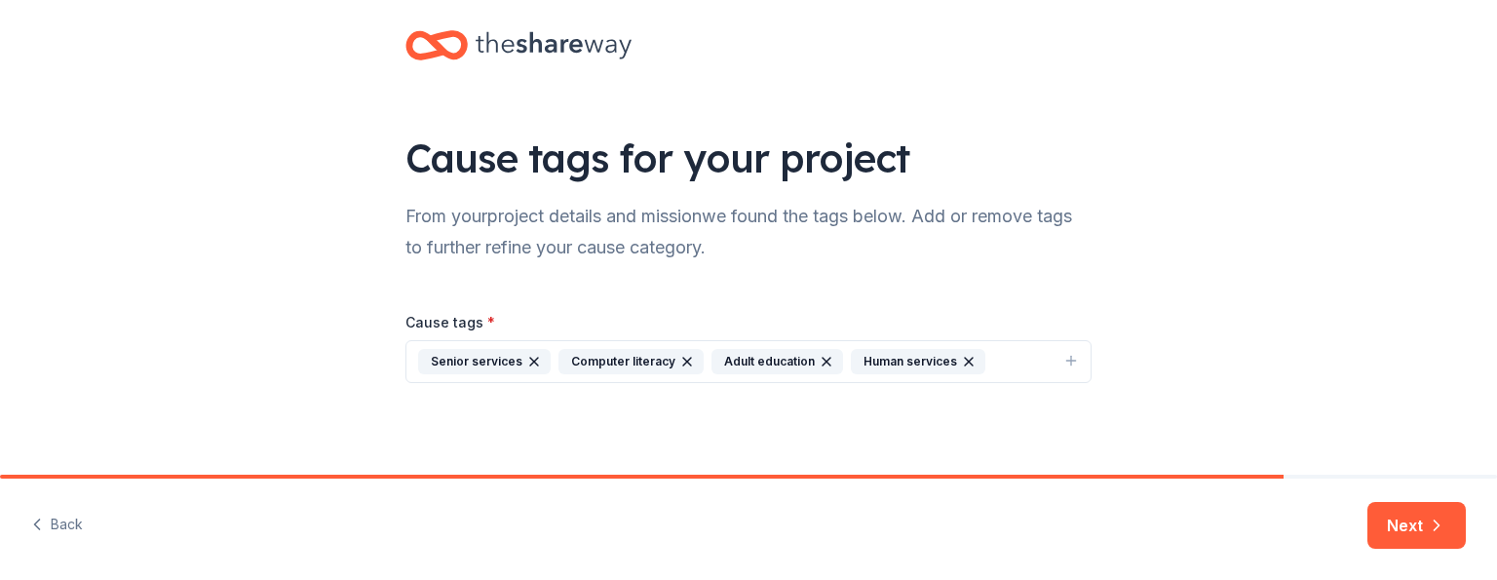
click at [823, 359] on icon "button" at bounding box center [827, 362] width 8 height 8
click at [1384, 528] on button "Next" at bounding box center [1416, 525] width 98 height 47
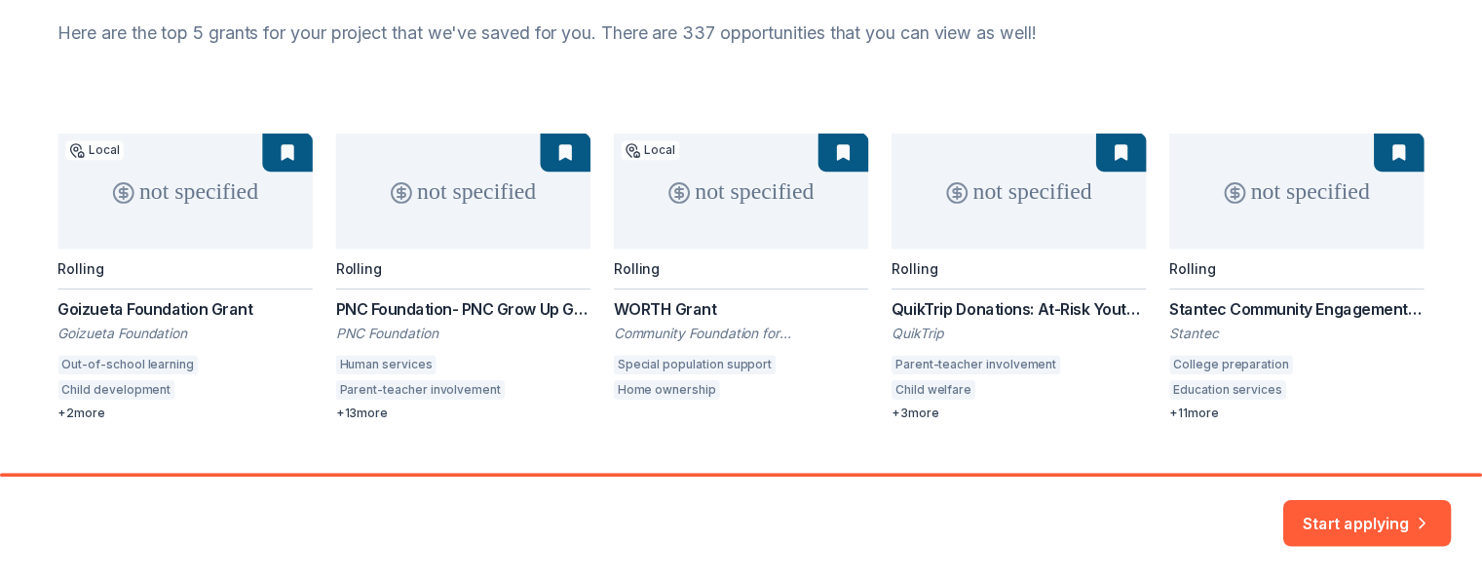
scroll to position [197, 0]
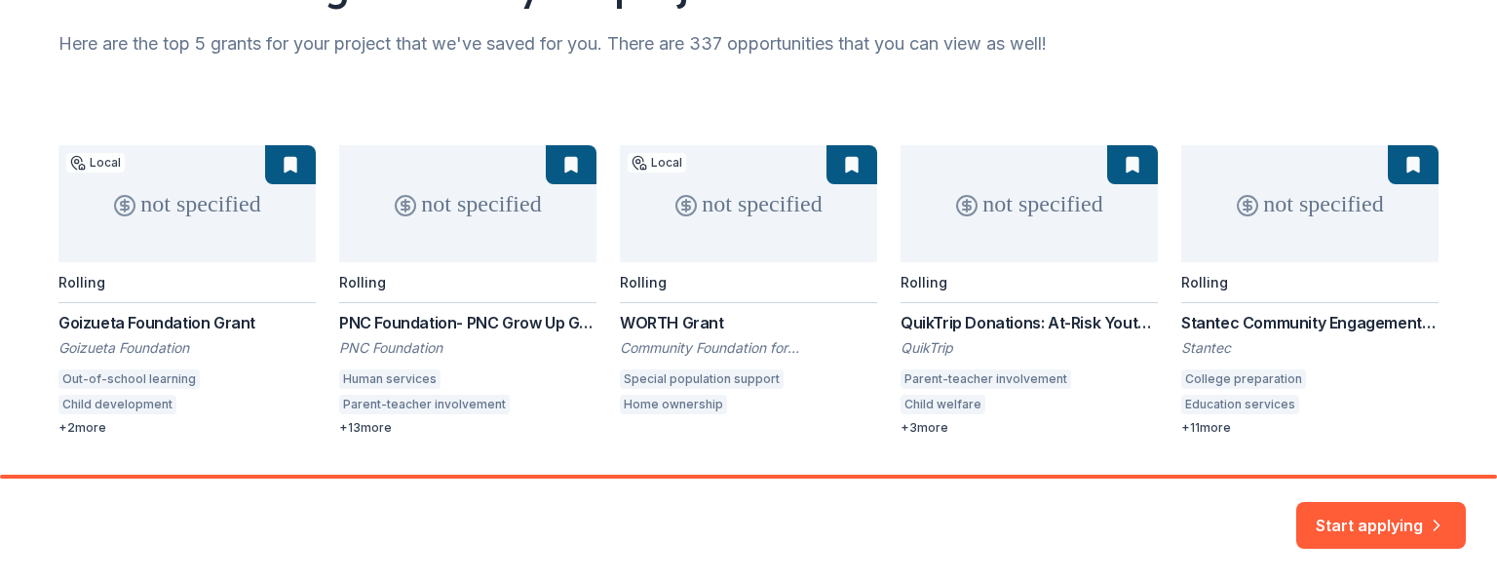
click at [78, 424] on div "not specified Local Rolling Goizueta Foundation Grant Goizueta Foundation Out-o…" at bounding box center [748, 290] width 1380 height 290
click at [124, 317] on div "not specified Local Rolling Goizueta Foundation Grant Goizueta Foundation Out-o…" at bounding box center [748, 290] width 1380 height 290
click at [1363, 517] on button "Start applying" at bounding box center [1381, 513] width 170 height 47
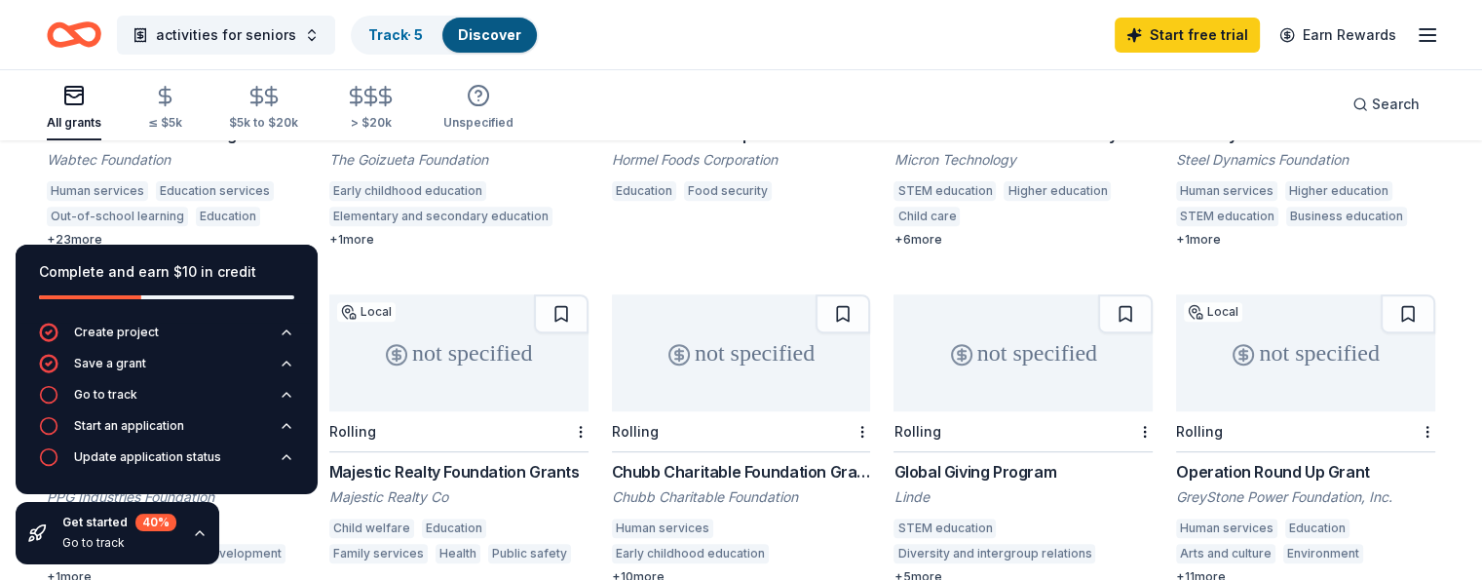
scroll to position [747, 0]
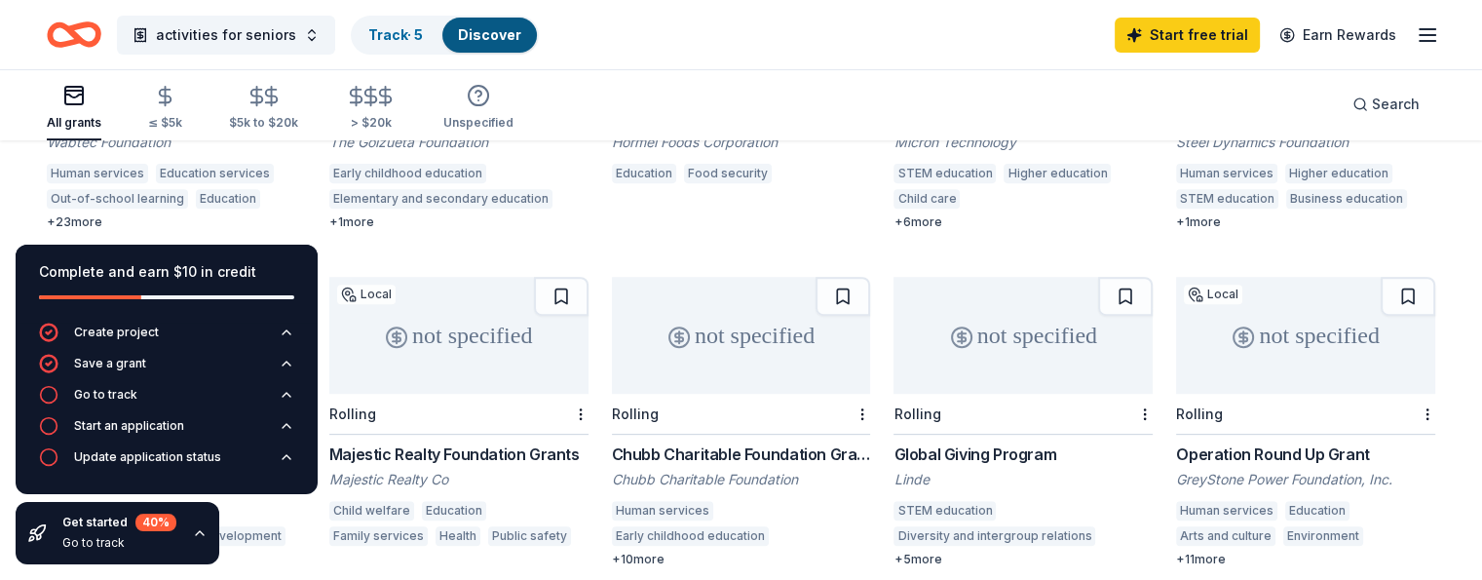
click at [1208, 470] on div "GreyStone Power Foundation, Inc." at bounding box center [1305, 479] width 259 height 19
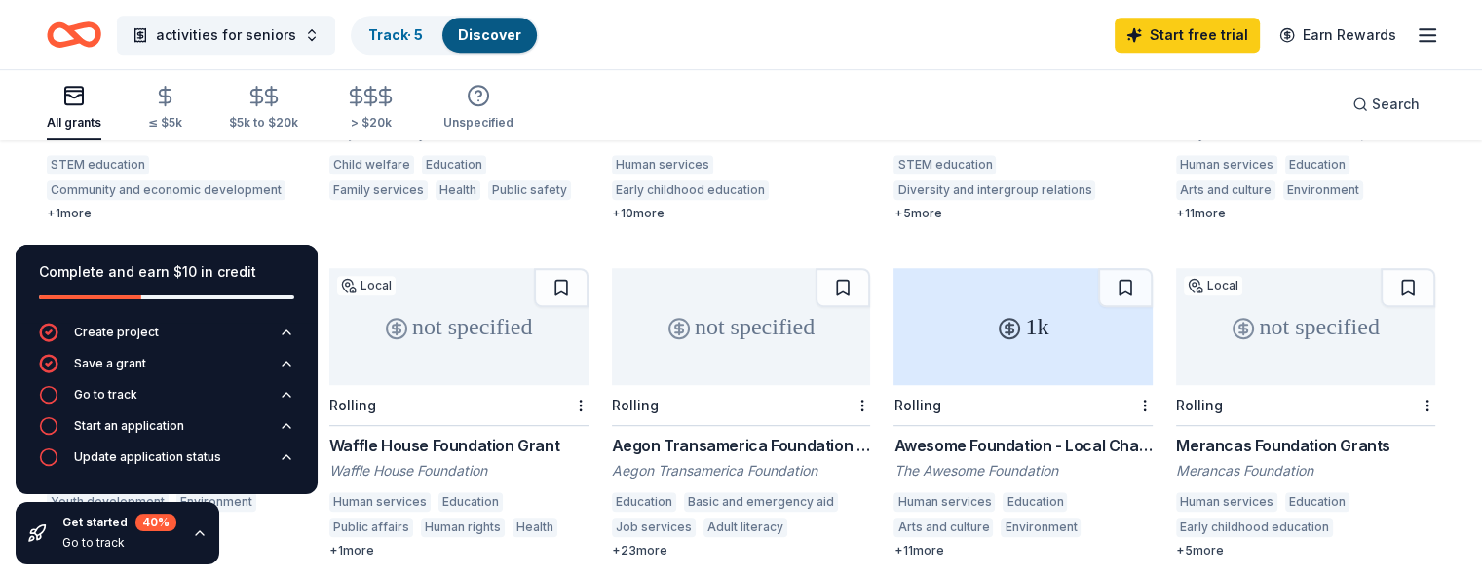
scroll to position [1095, 0]
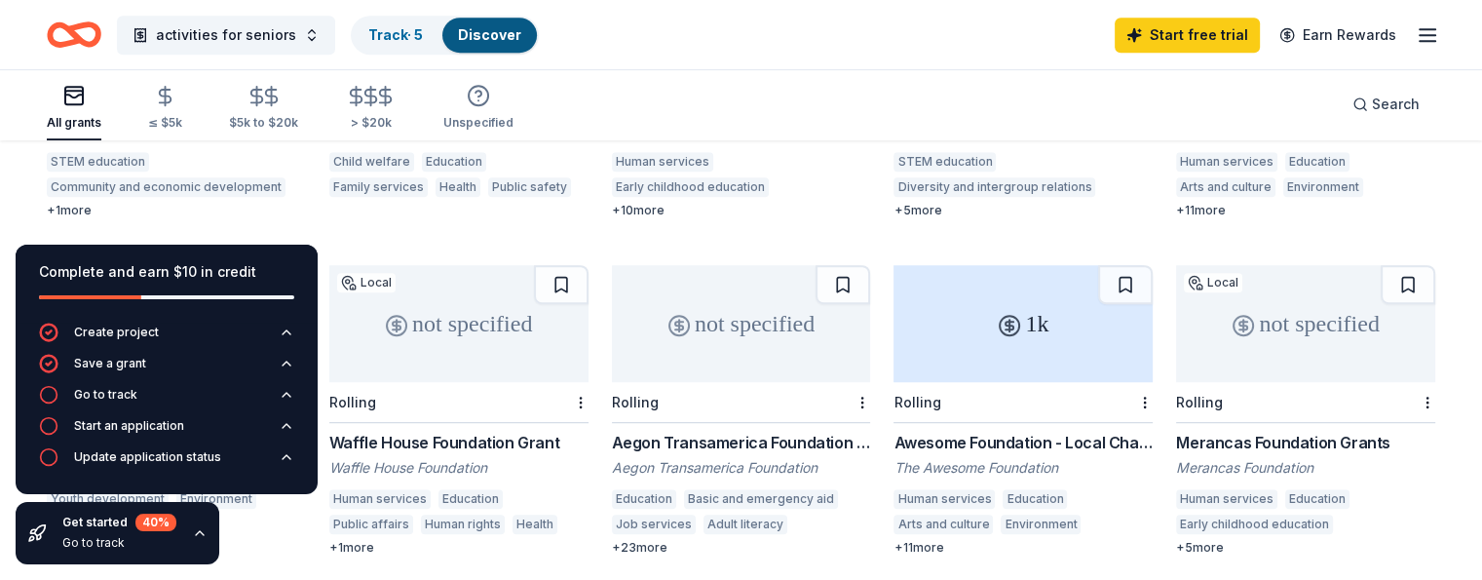
click at [947, 431] on div "Awesome Foundation - Local Chapter Grants" at bounding box center [1023, 442] width 259 height 23
click at [425, 431] on div "Waffle House Foundation Grant" at bounding box center [458, 442] width 259 height 23
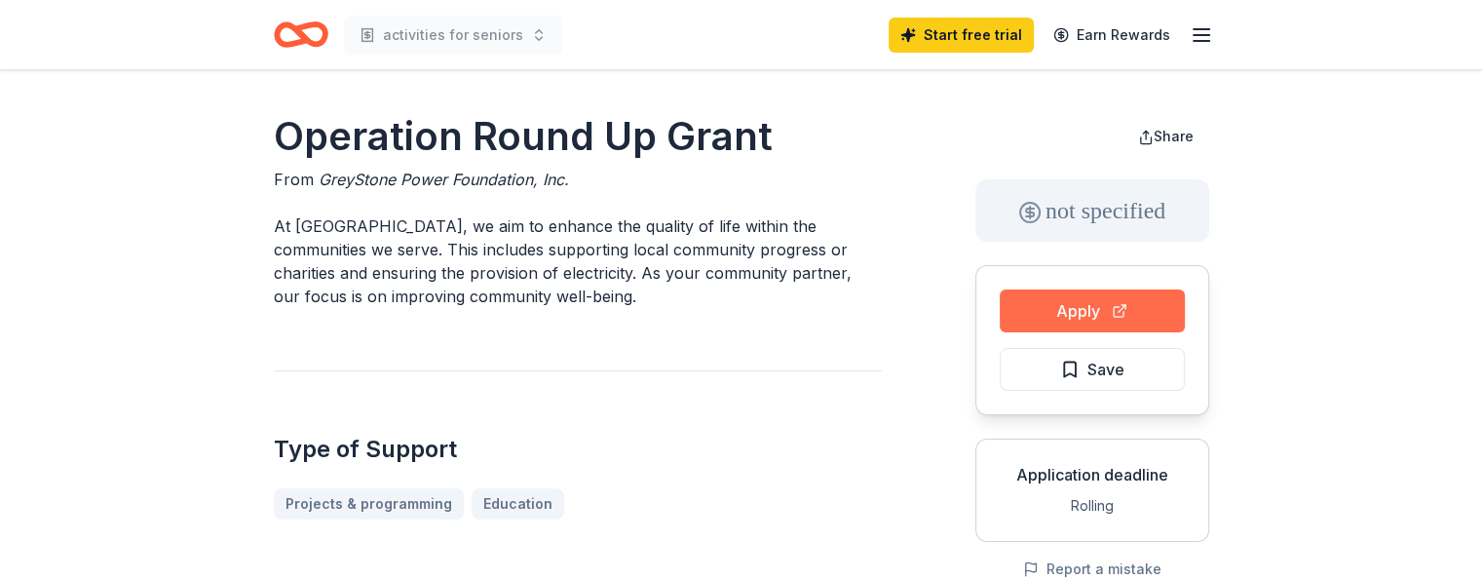
click at [1082, 305] on button "Apply" at bounding box center [1092, 310] width 185 height 43
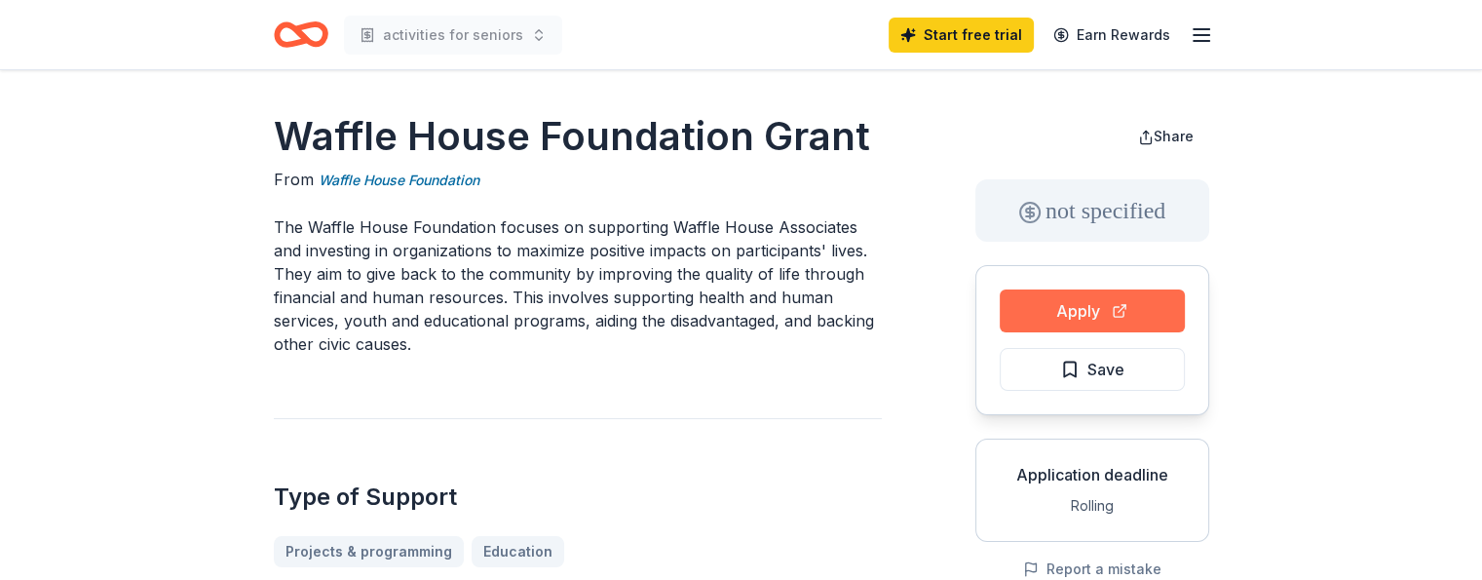
click at [1068, 315] on button "Apply" at bounding box center [1092, 310] width 185 height 43
